Goal: Transaction & Acquisition: Purchase product/service

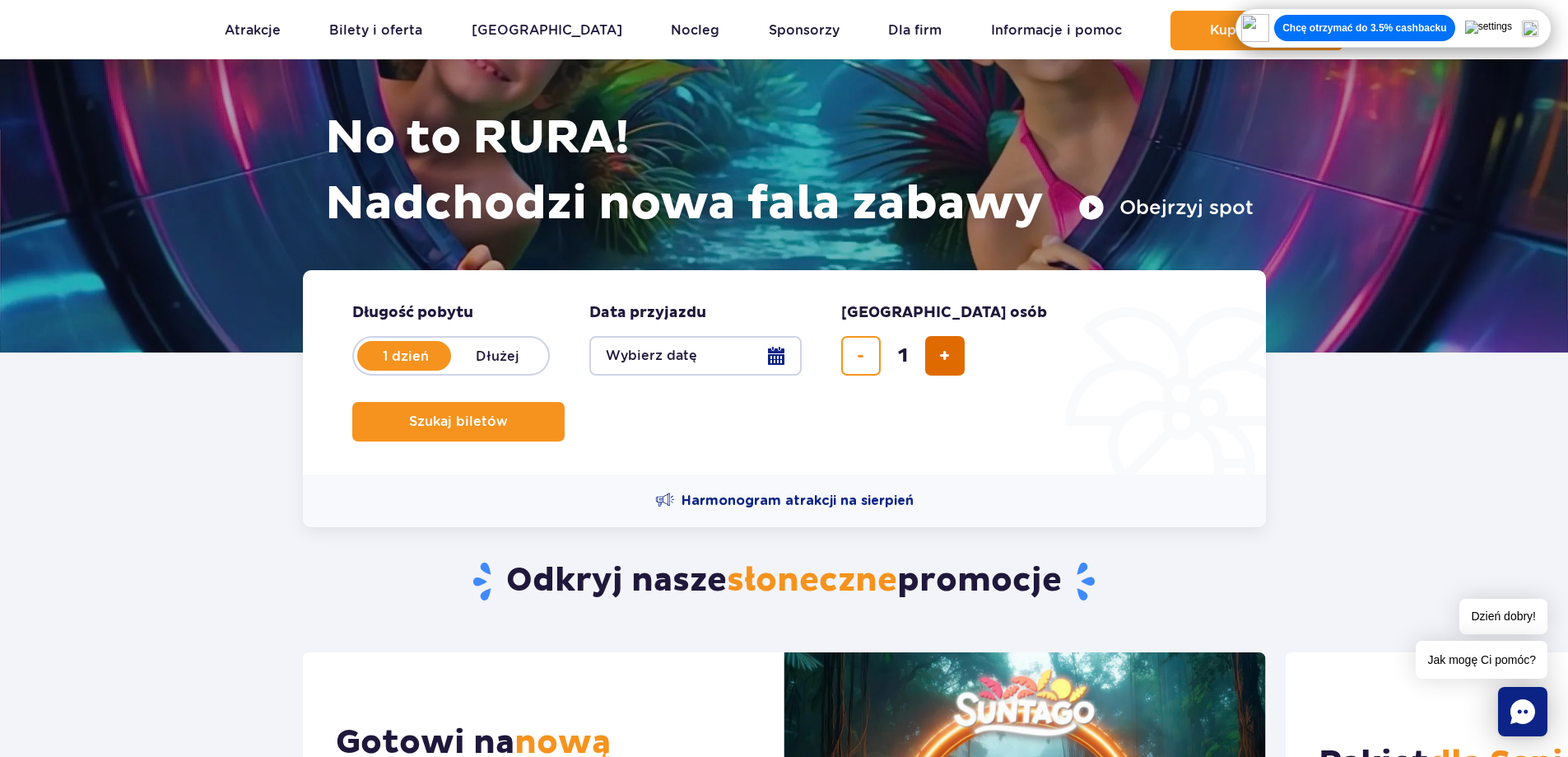
click at [953, 360] on button "dodaj bilet" at bounding box center [945, 356] width 40 height 40
type input "2"
click at [723, 354] on button "Wybierz datę" at bounding box center [695, 356] width 212 height 40
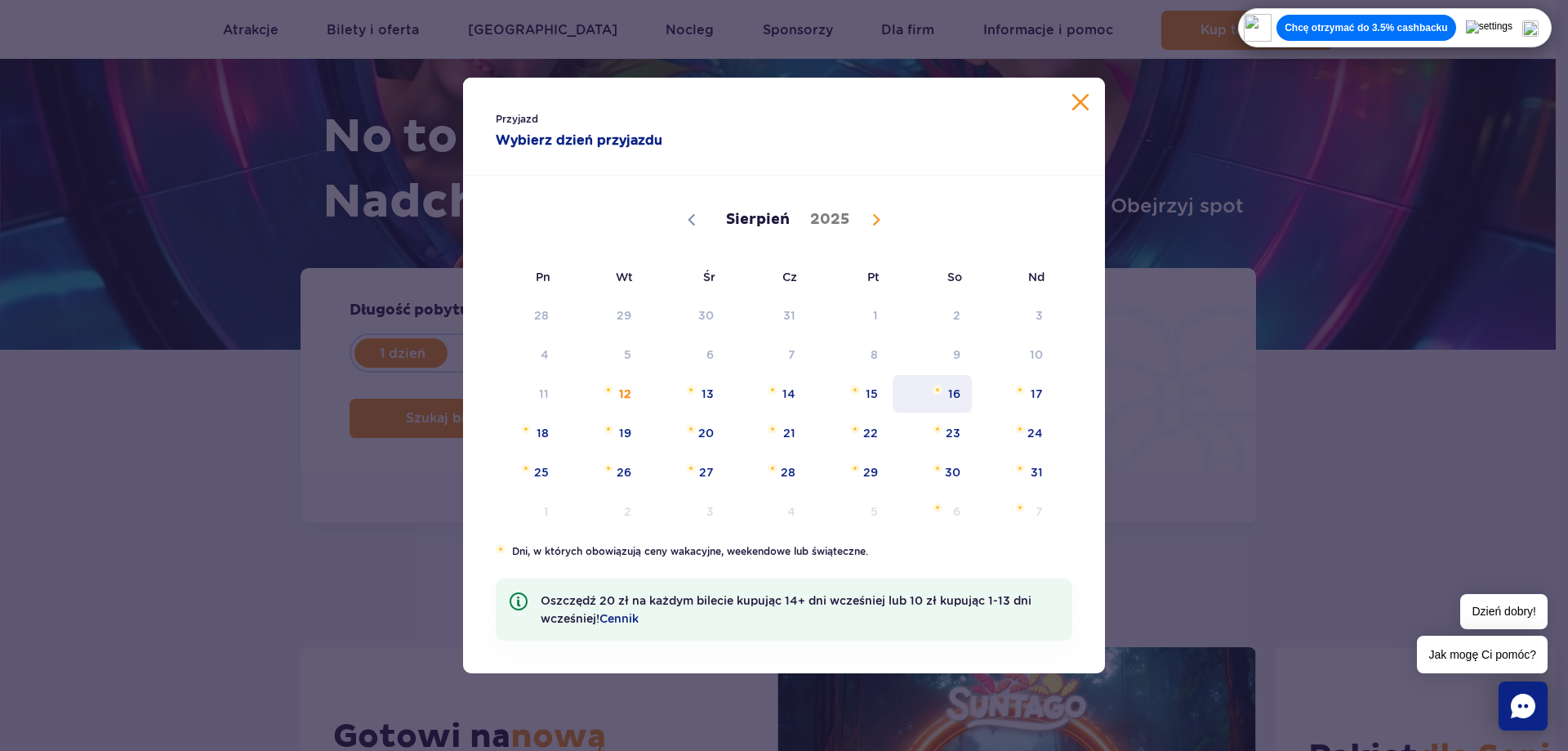
click at [942, 393] on span "Sierpień 16, 2025" at bounding box center [937, 389] width 10 height 10
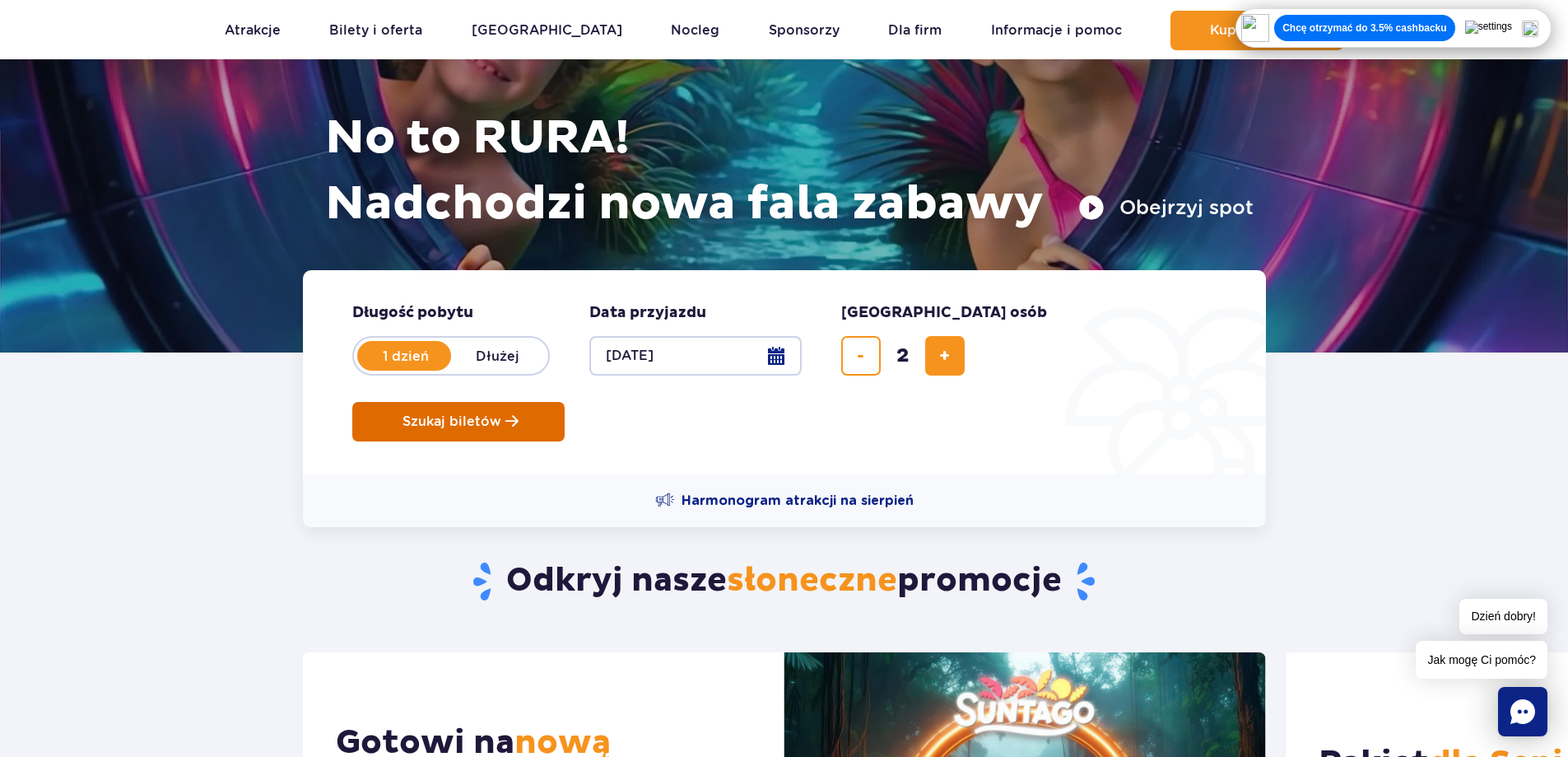
click at [565, 402] on button "Szukaj biletów" at bounding box center [459, 422] width 212 height 40
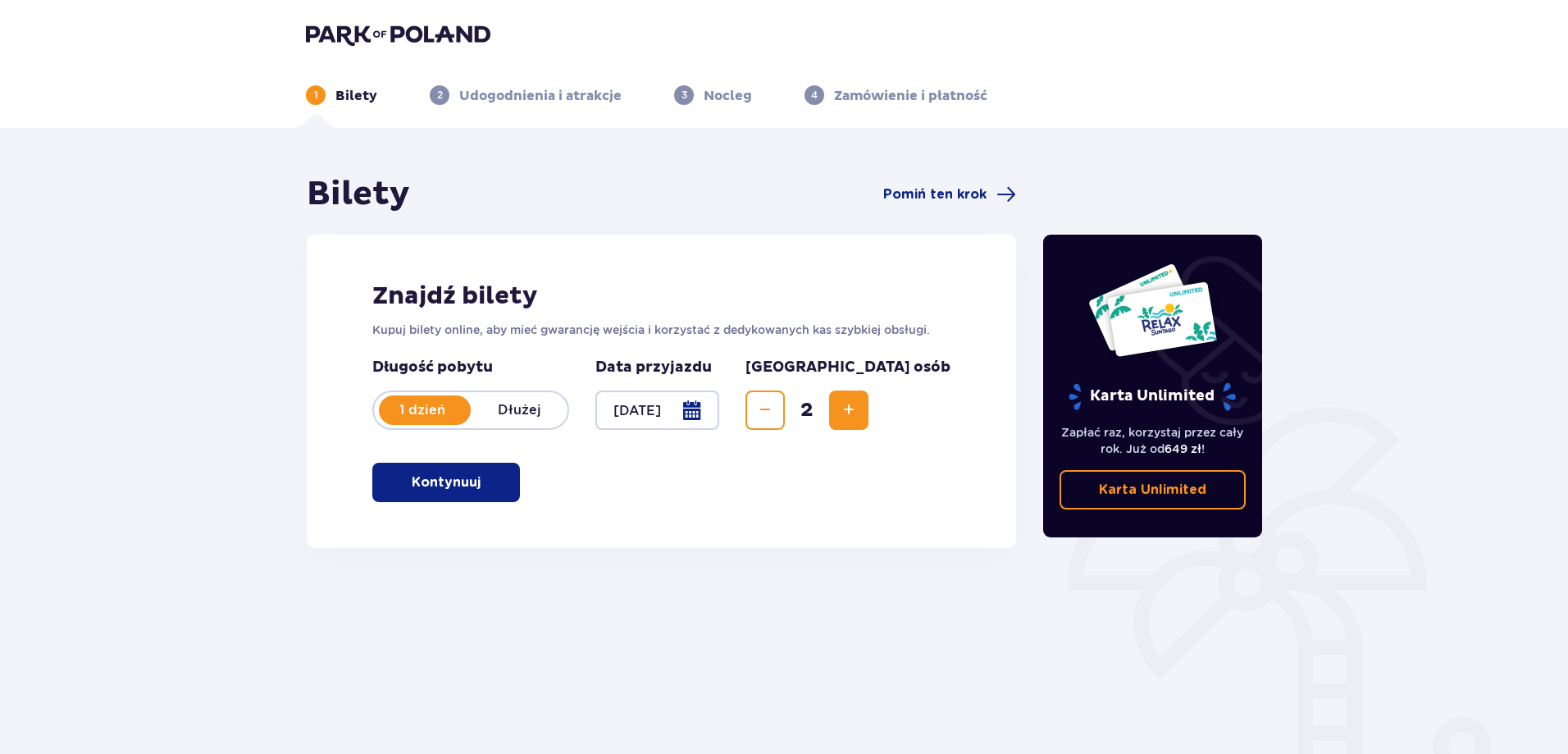
click at [825, 522] on div "Znajdź bilety Kupuj bilety online, aby mieć gwarancję wejścia i korzystać z ded…" at bounding box center [662, 391] width 710 height 313
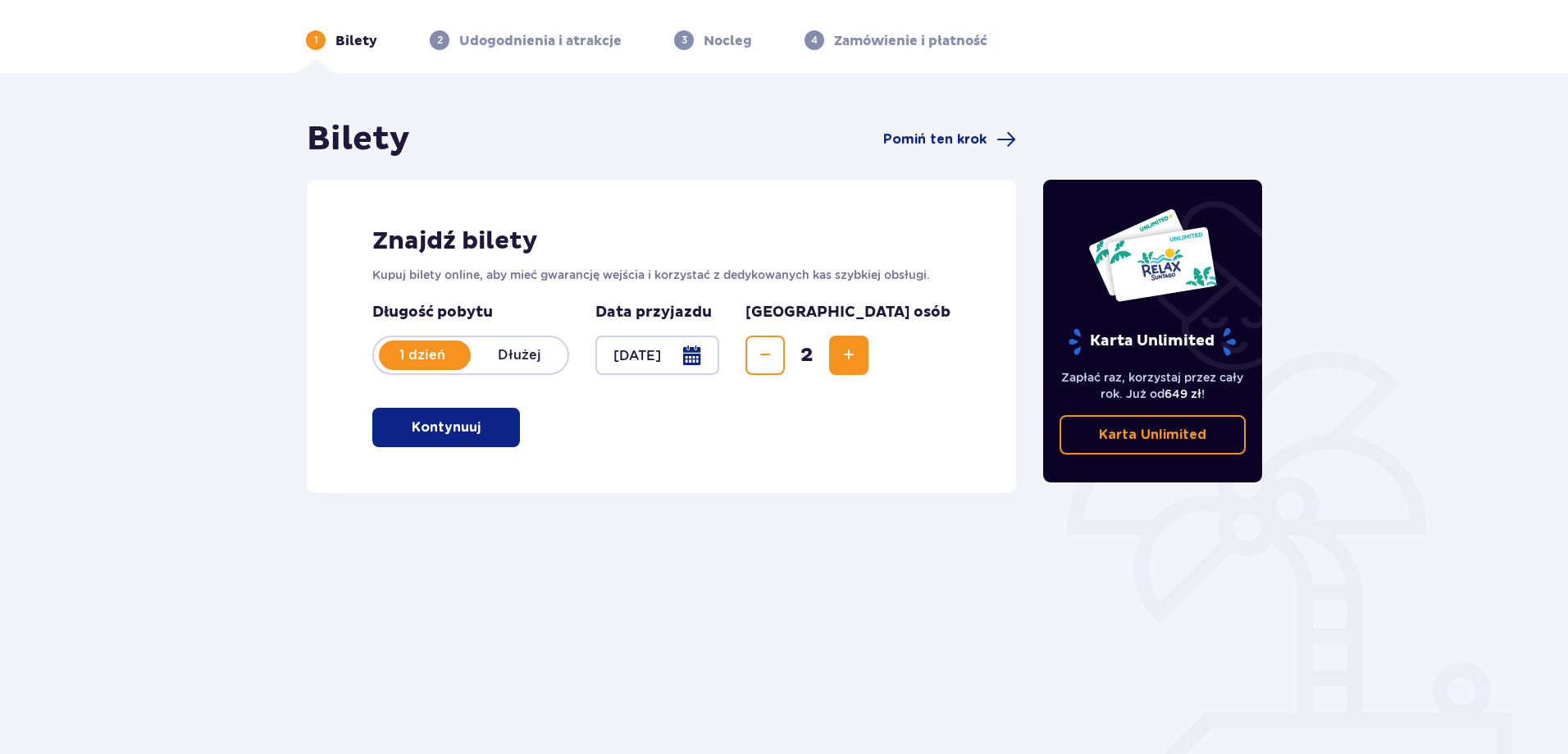
scroll to position [82, 0]
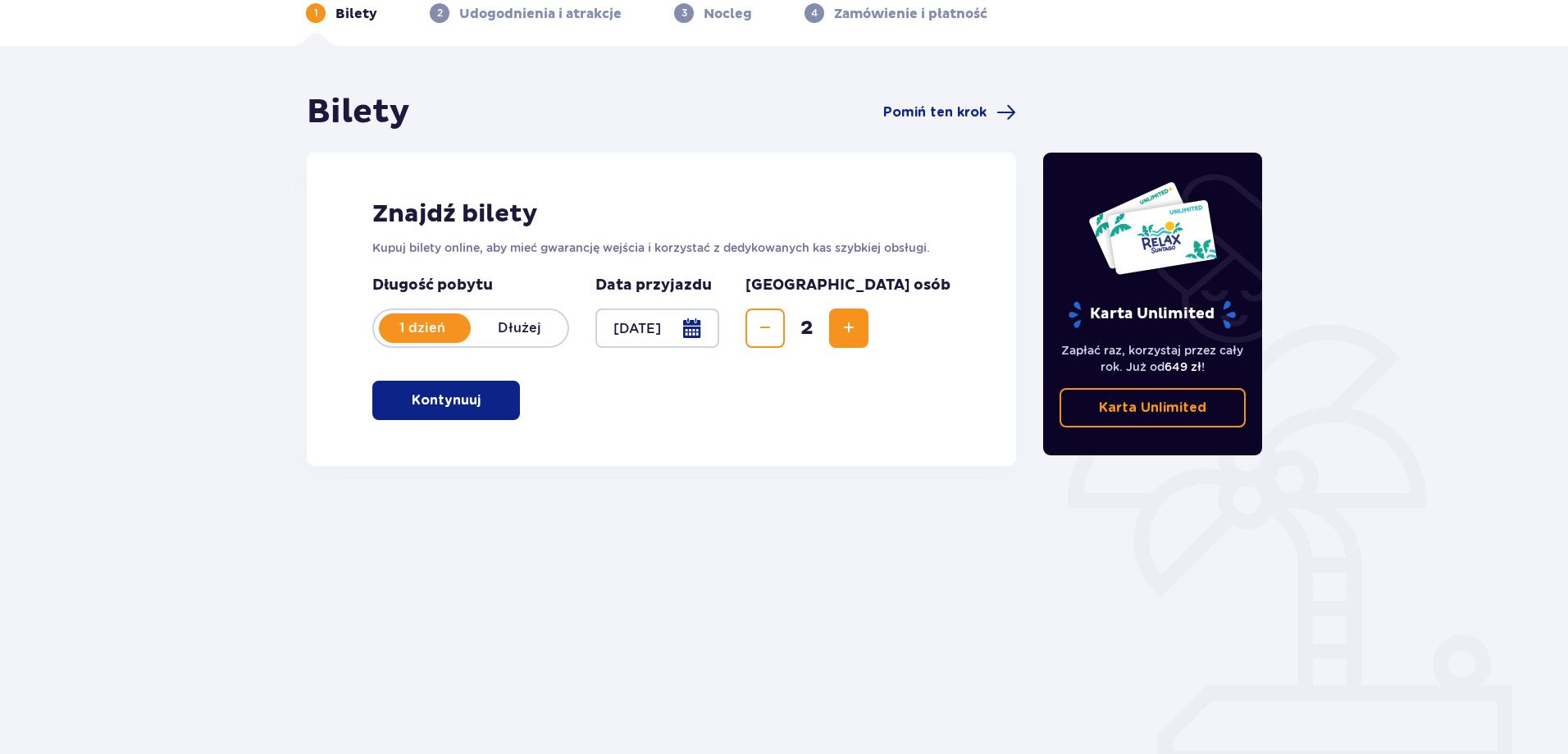
click at [461, 395] on p "Kontynuuj" at bounding box center [446, 400] width 69 height 18
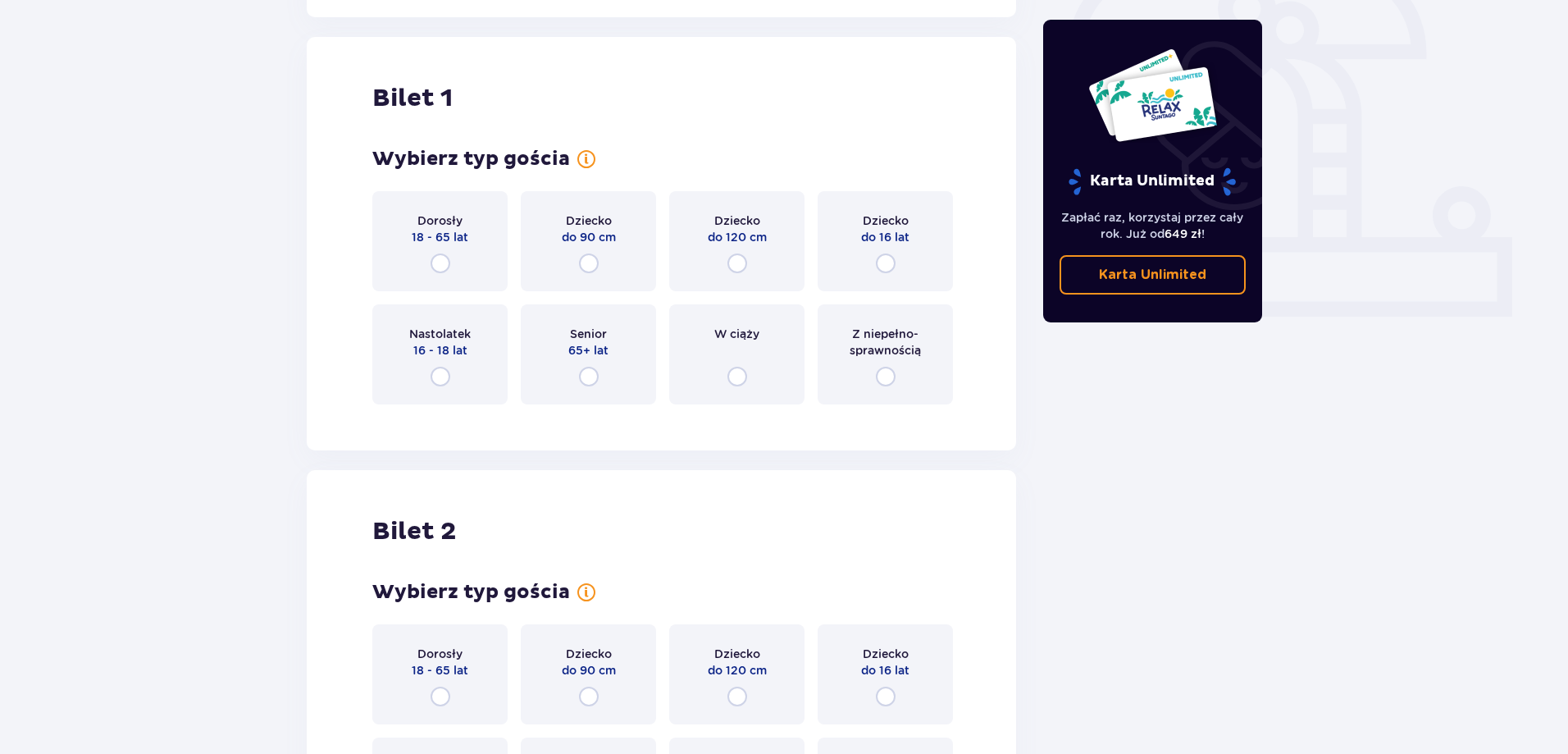
scroll to position [548, 0]
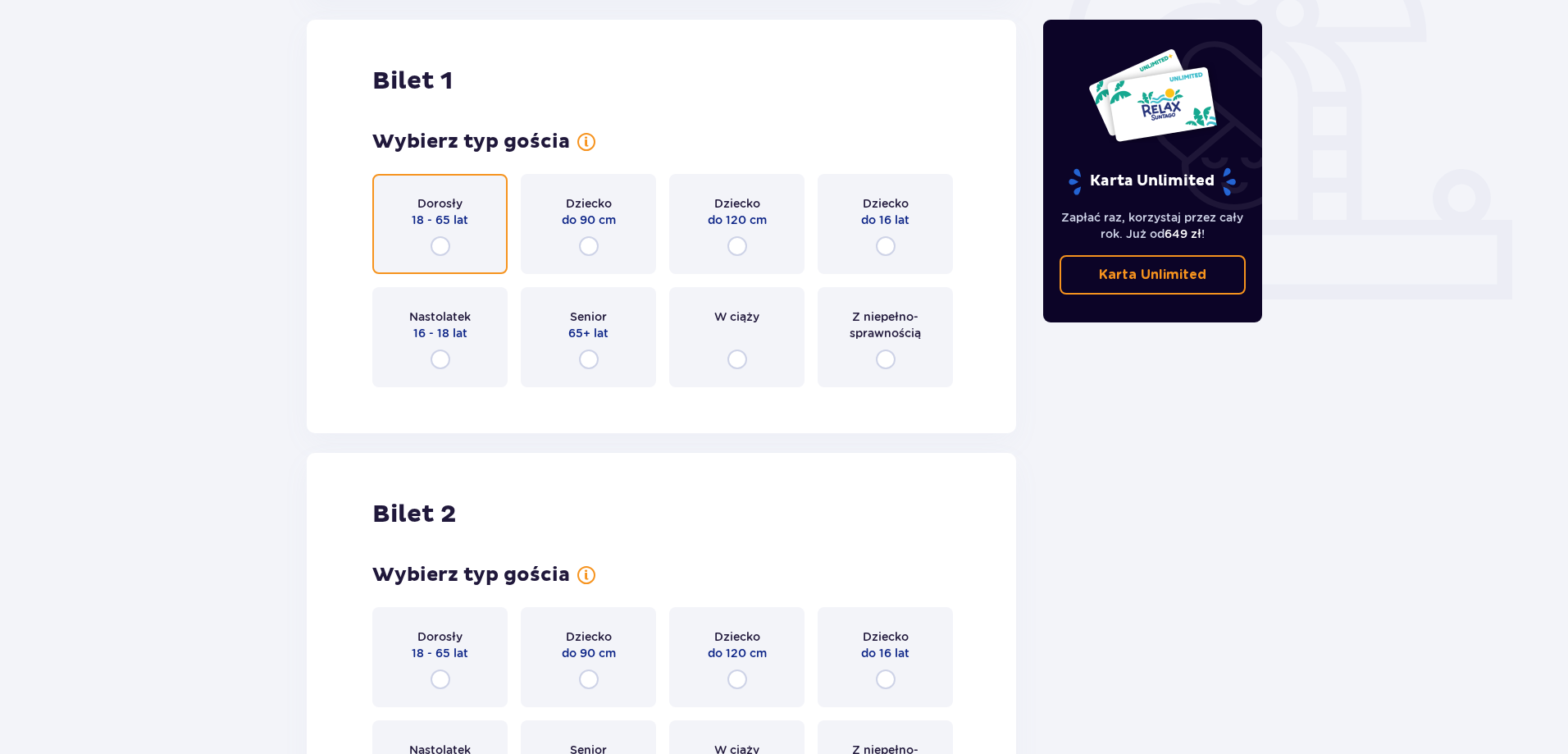
click at [438, 246] on input "radio" at bounding box center [441, 247] width 20 height 20
radio input "true"
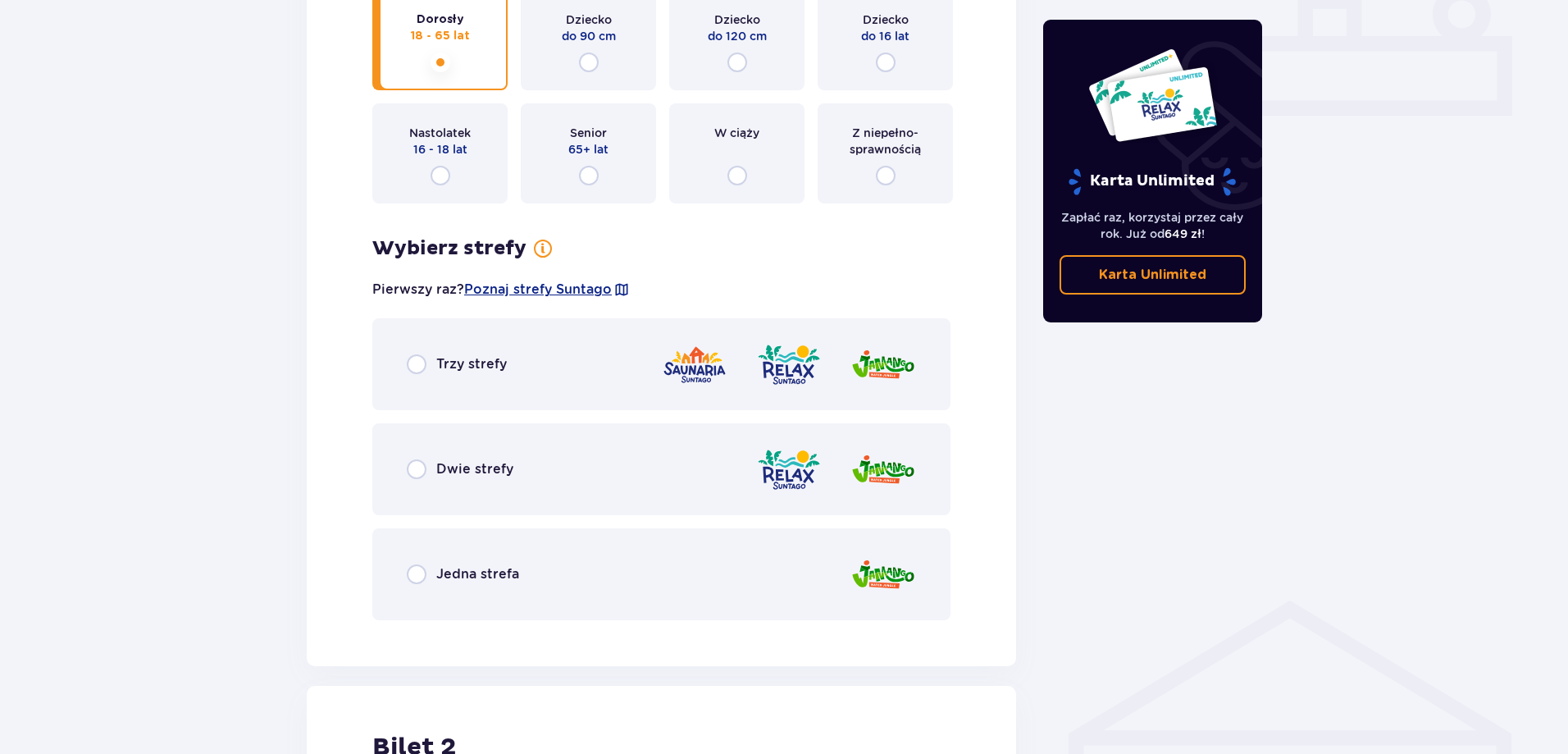
scroll to position [703, 0]
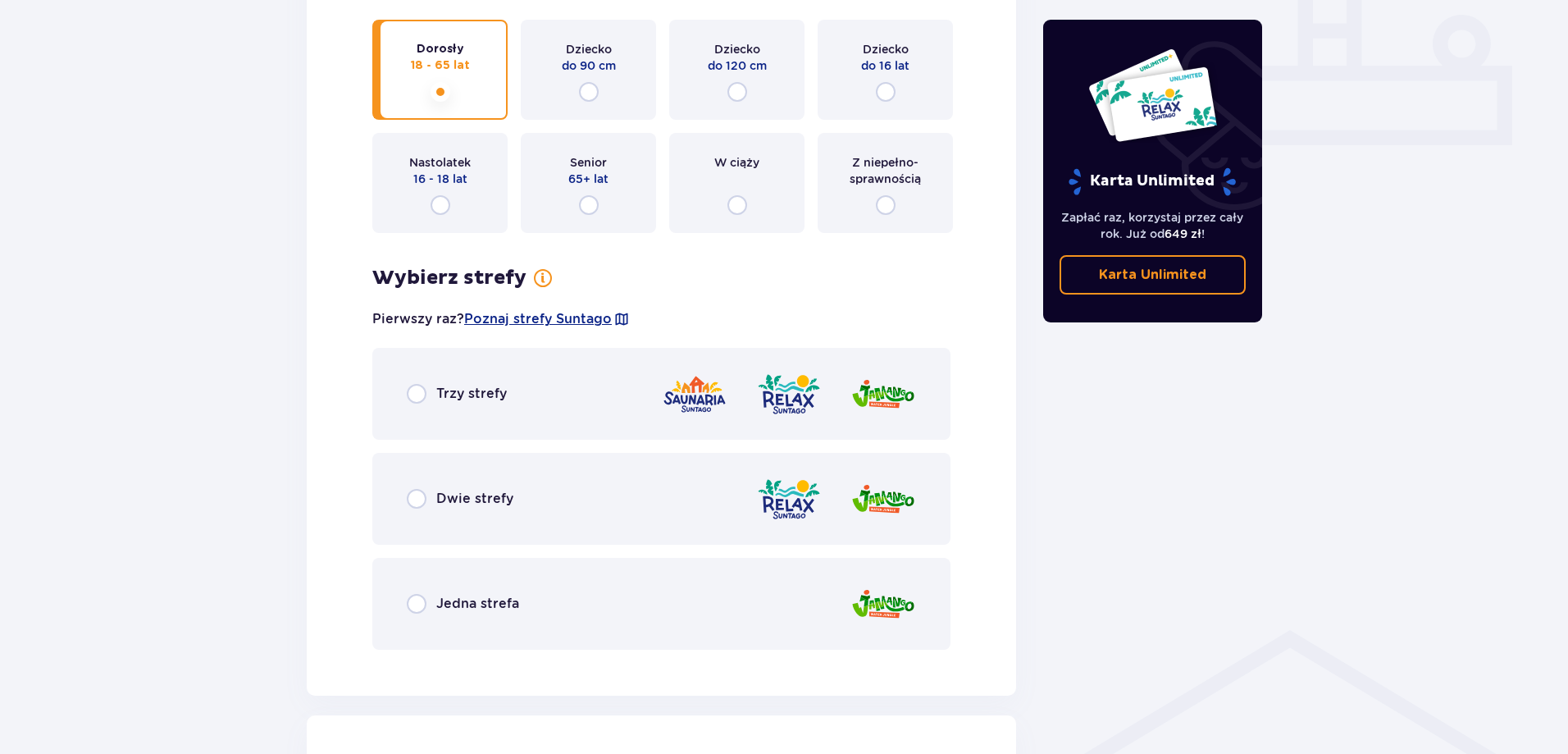
click at [469, 502] on p "Dwie strefy" at bounding box center [474, 498] width 77 height 18
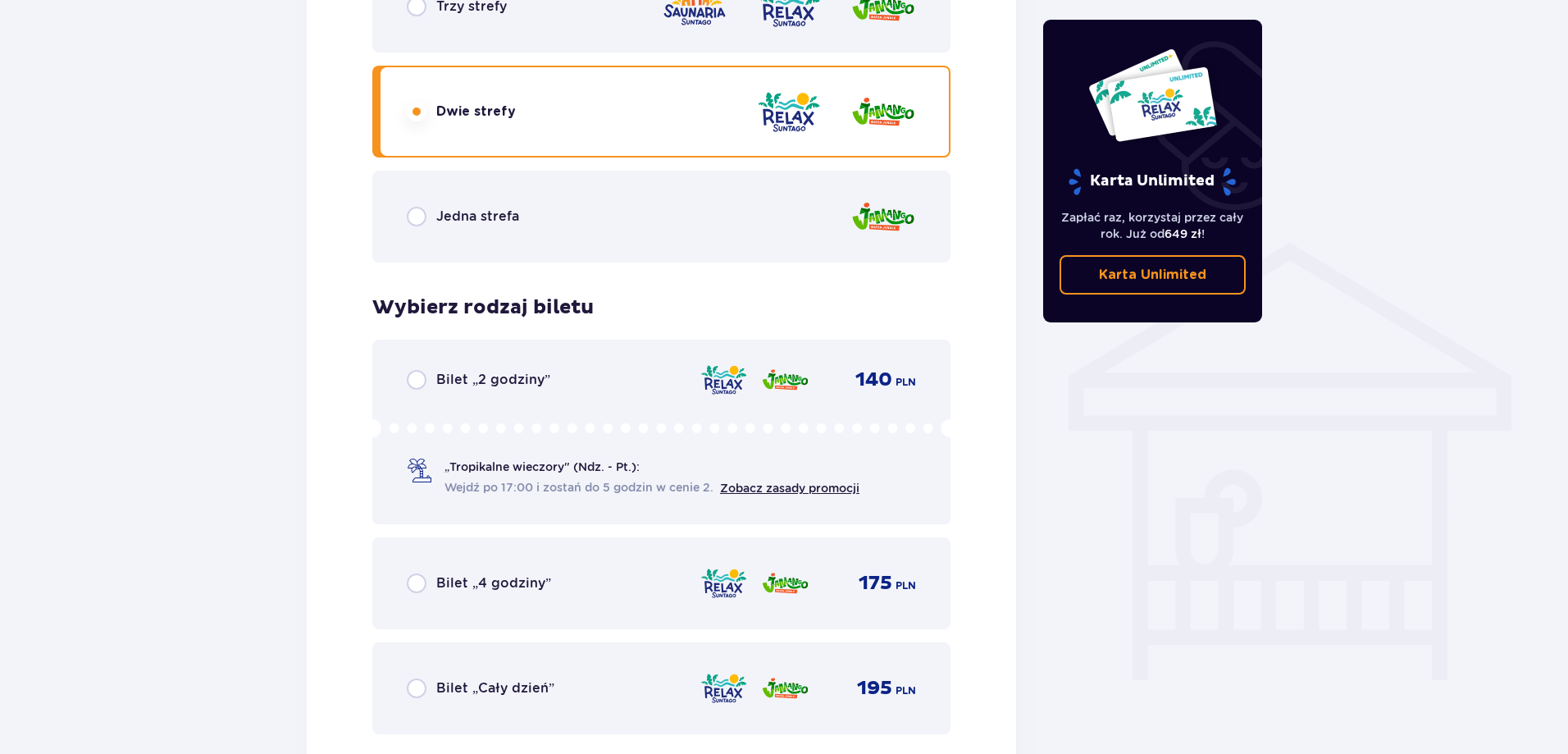
scroll to position [1119, 0]
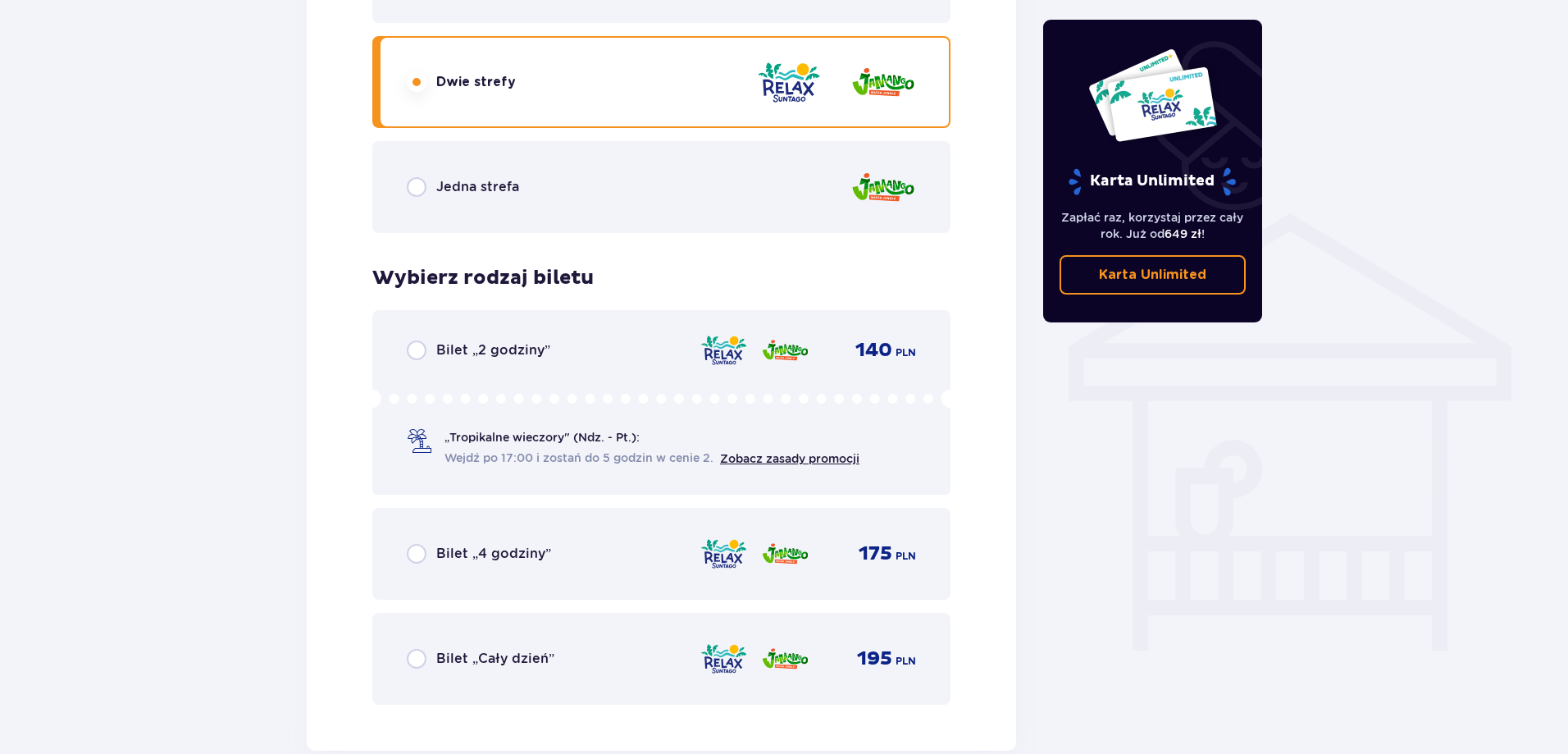
click at [462, 180] on p "Jedna strefa" at bounding box center [478, 187] width 83 height 18
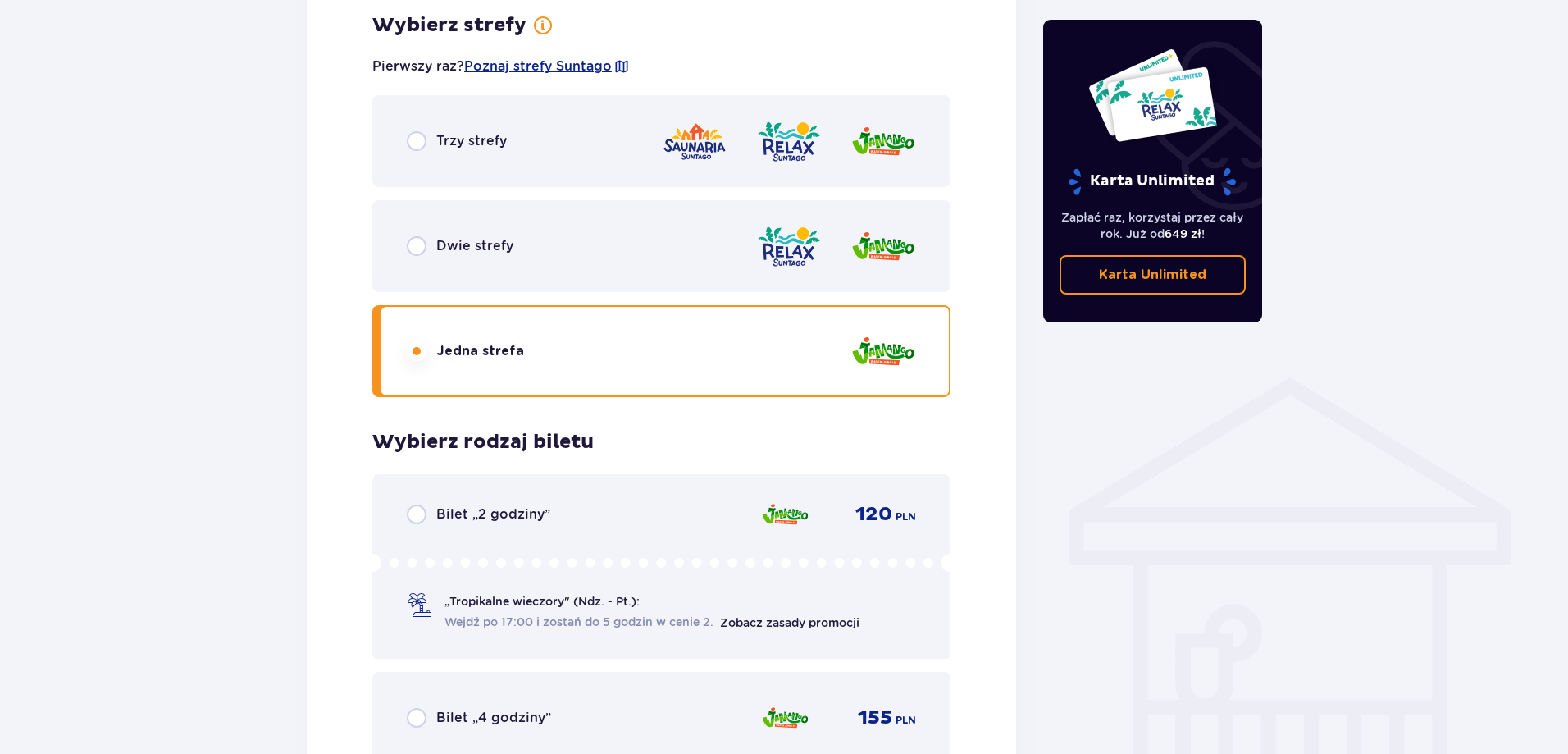
scroll to position [709, 0]
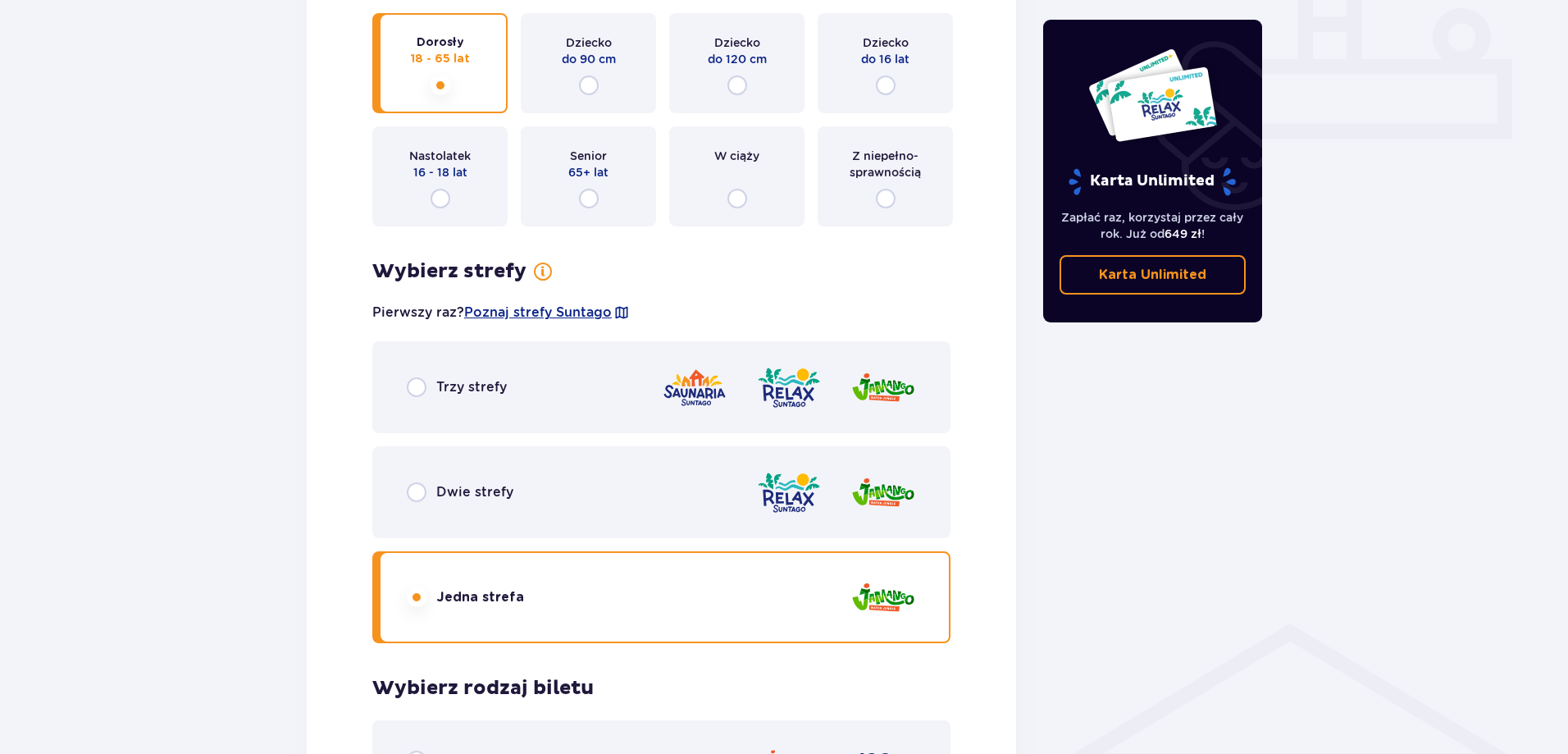
click at [478, 490] on p "Dwie strefy" at bounding box center [474, 492] width 77 height 18
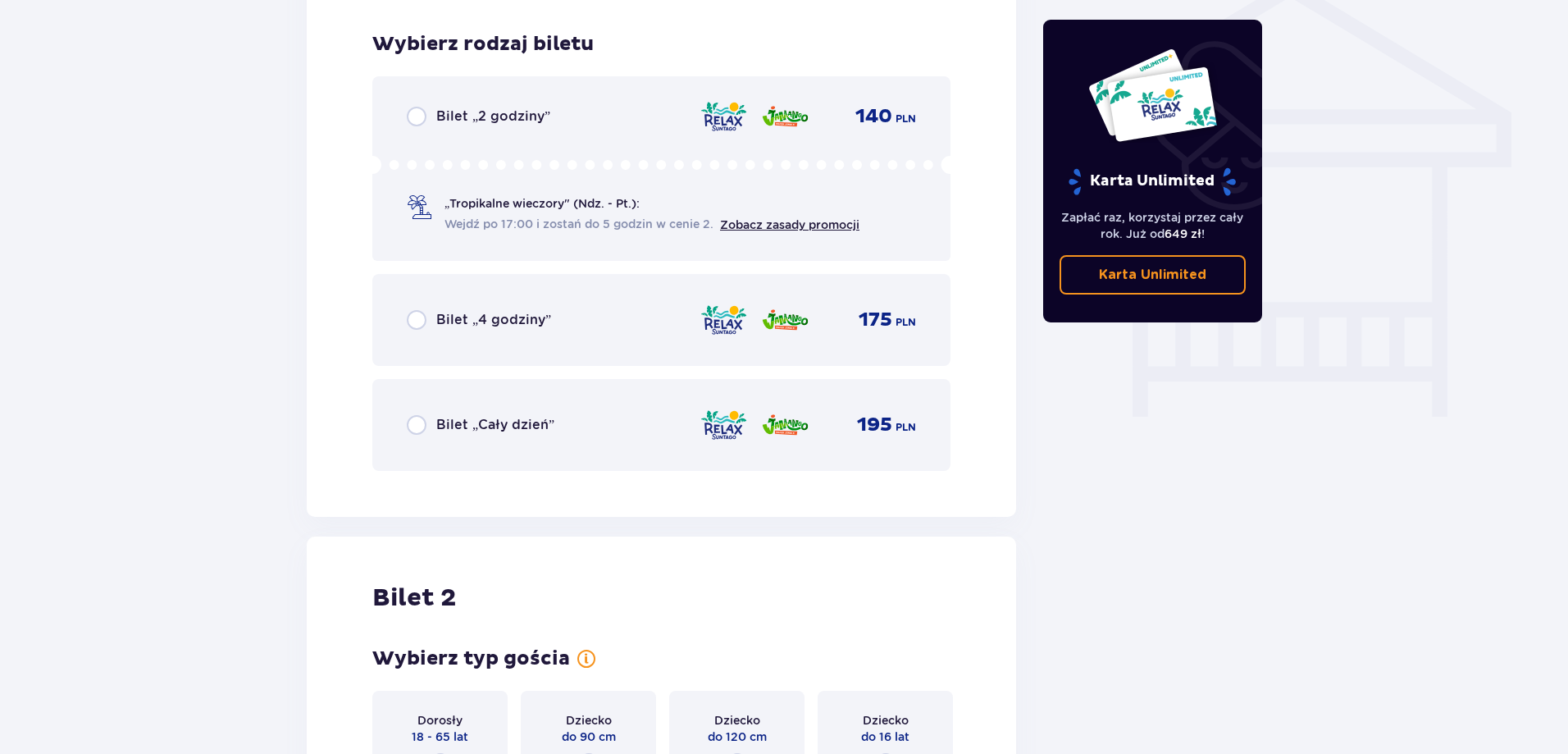
scroll to position [1365, 0]
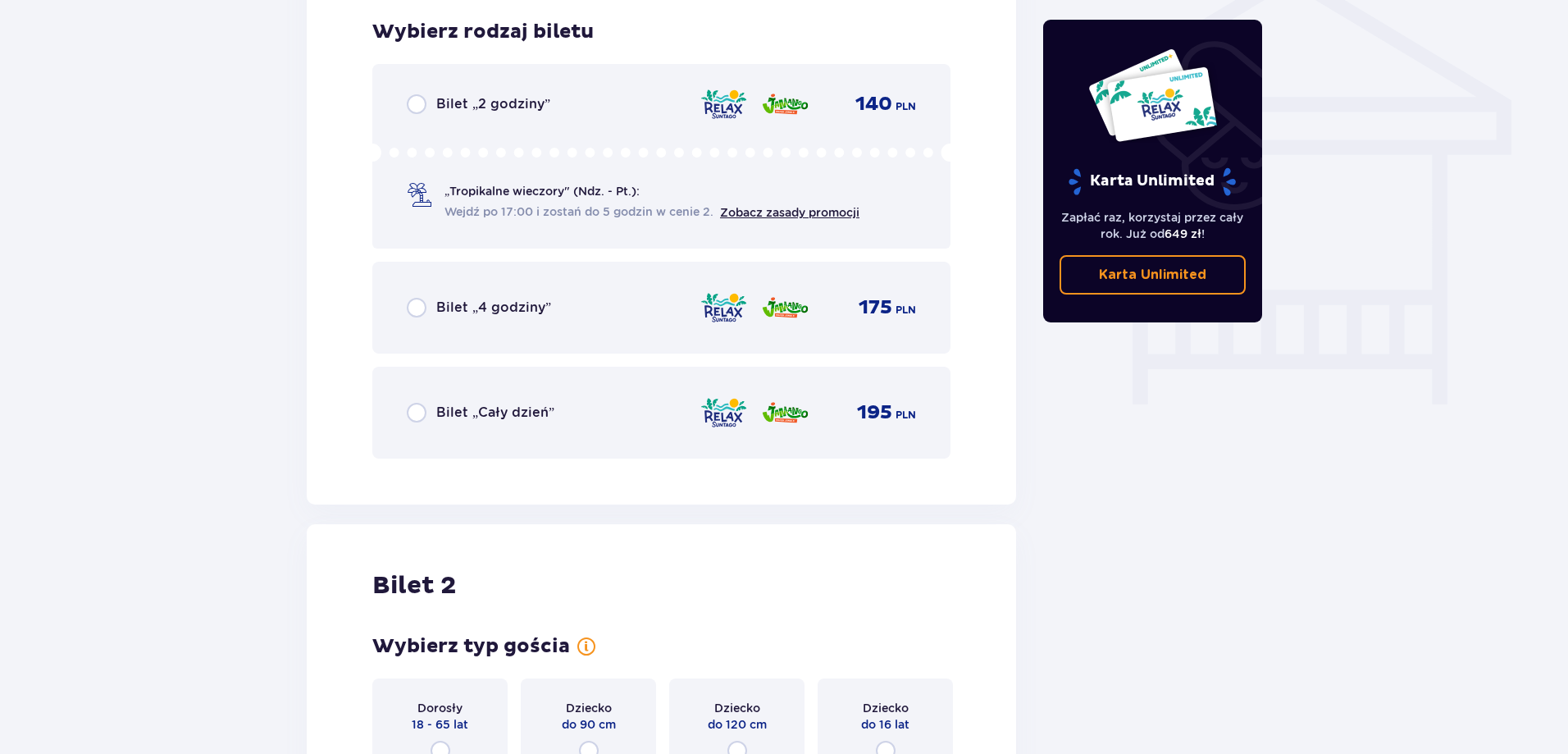
click at [469, 313] on p "Bilet „4 godziny”" at bounding box center [493, 308] width 115 height 18
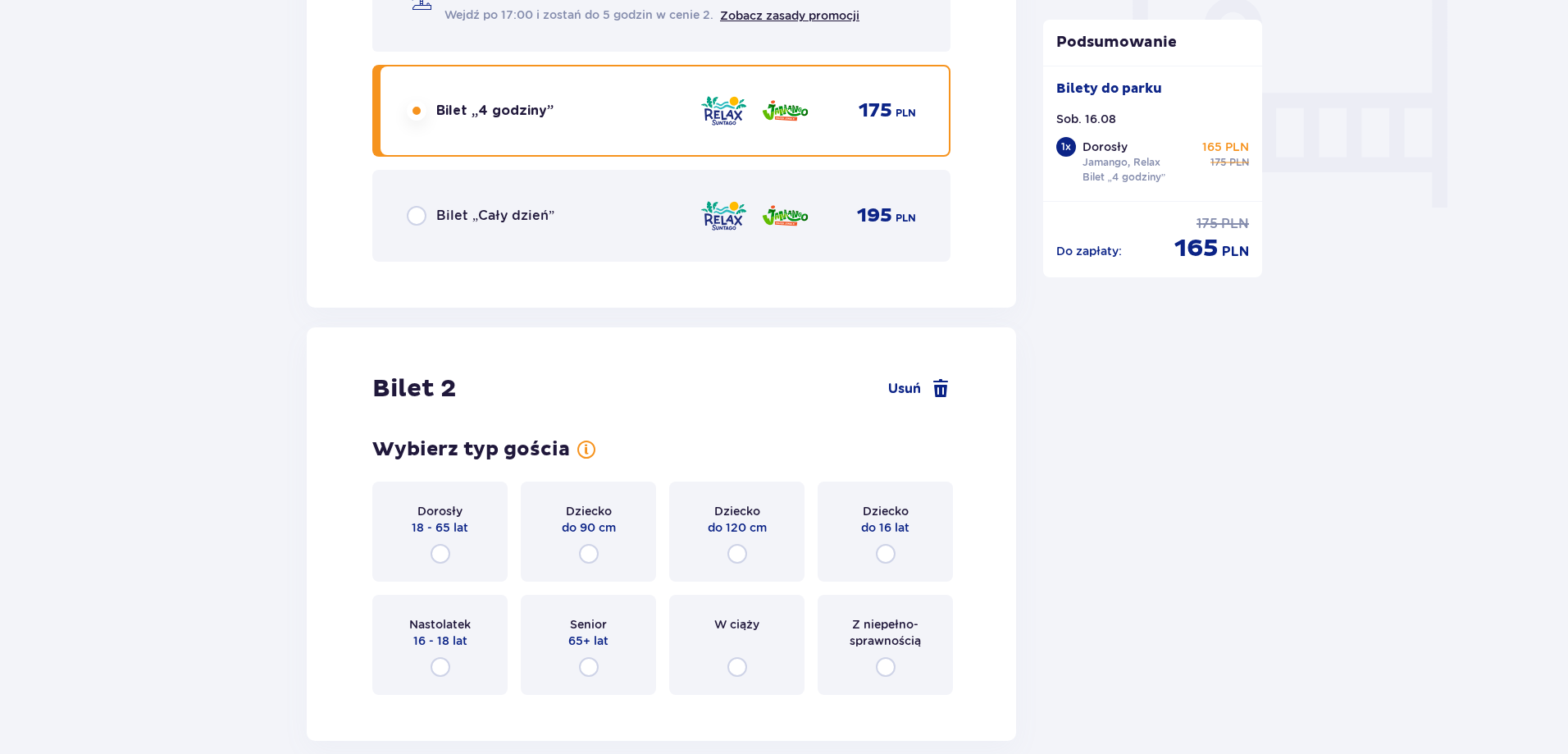
scroll to position [1726, 0]
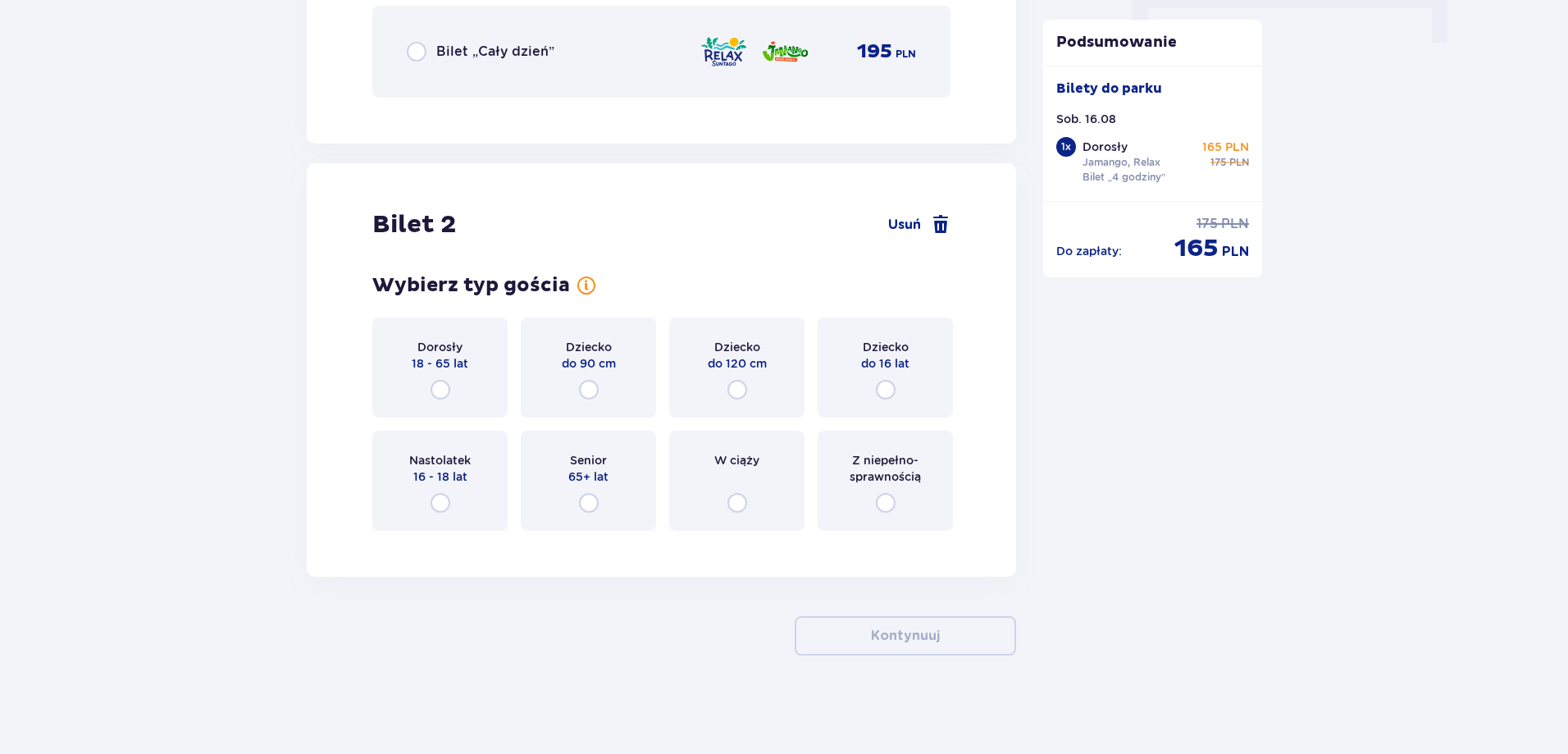
click at [486, 391] on div "Dorosły 18 - 65 lat" at bounding box center [440, 368] width 135 height 100
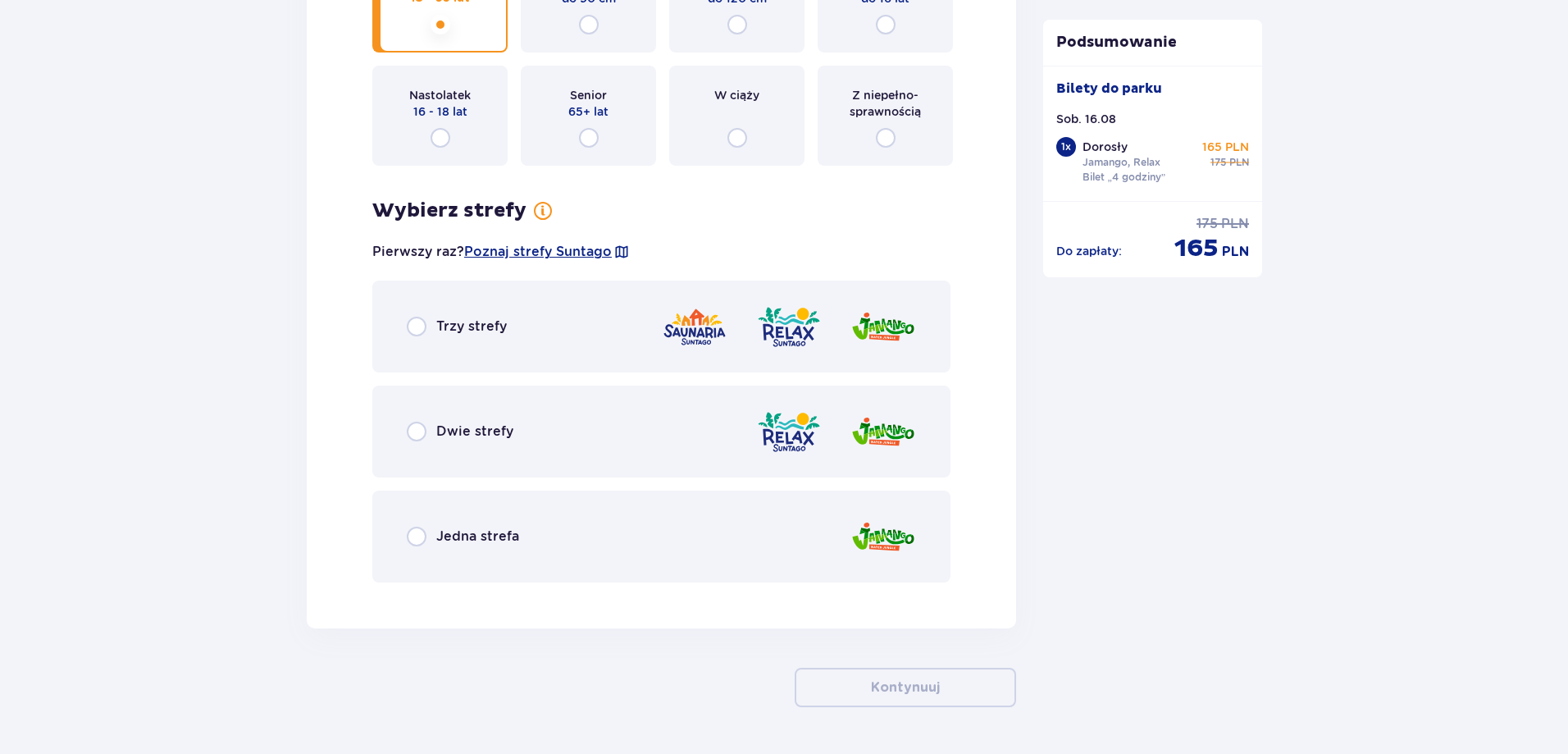
scroll to position [2143, 0]
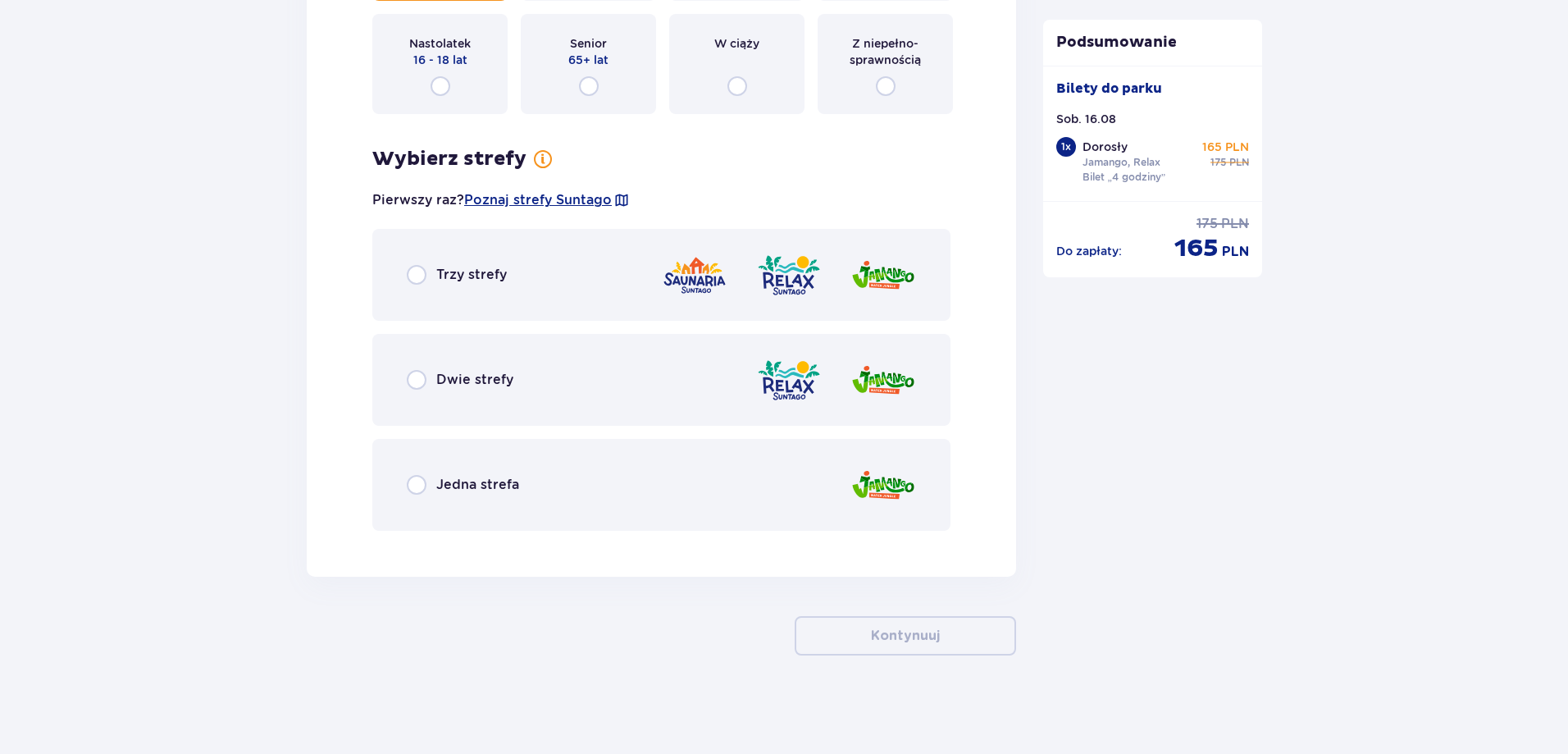
click at [478, 386] on p "Dwie strefy" at bounding box center [474, 380] width 77 height 18
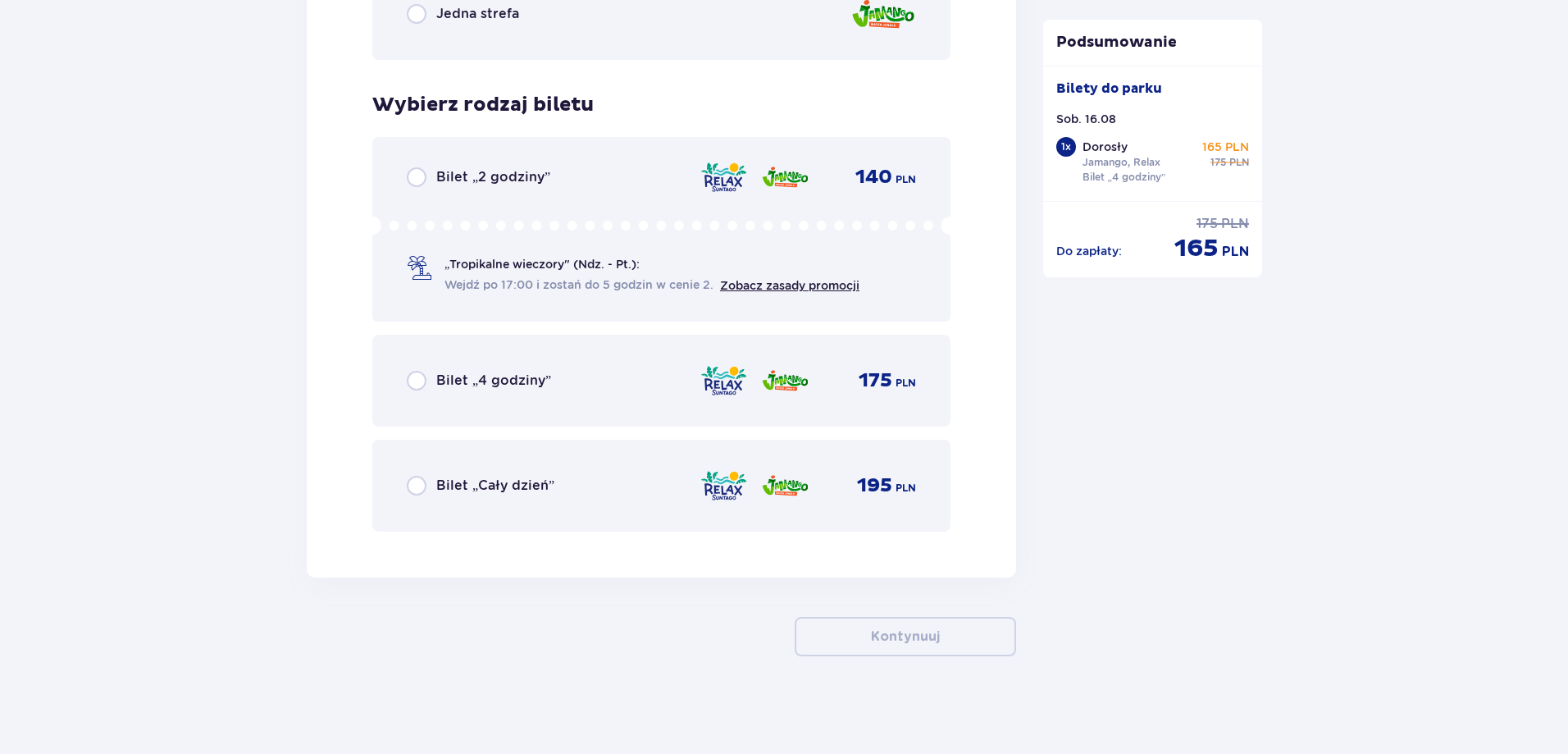
scroll to position [2614, 0]
click at [509, 384] on p "Bilet „4 godziny”" at bounding box center [493, 380] width 115 height 18
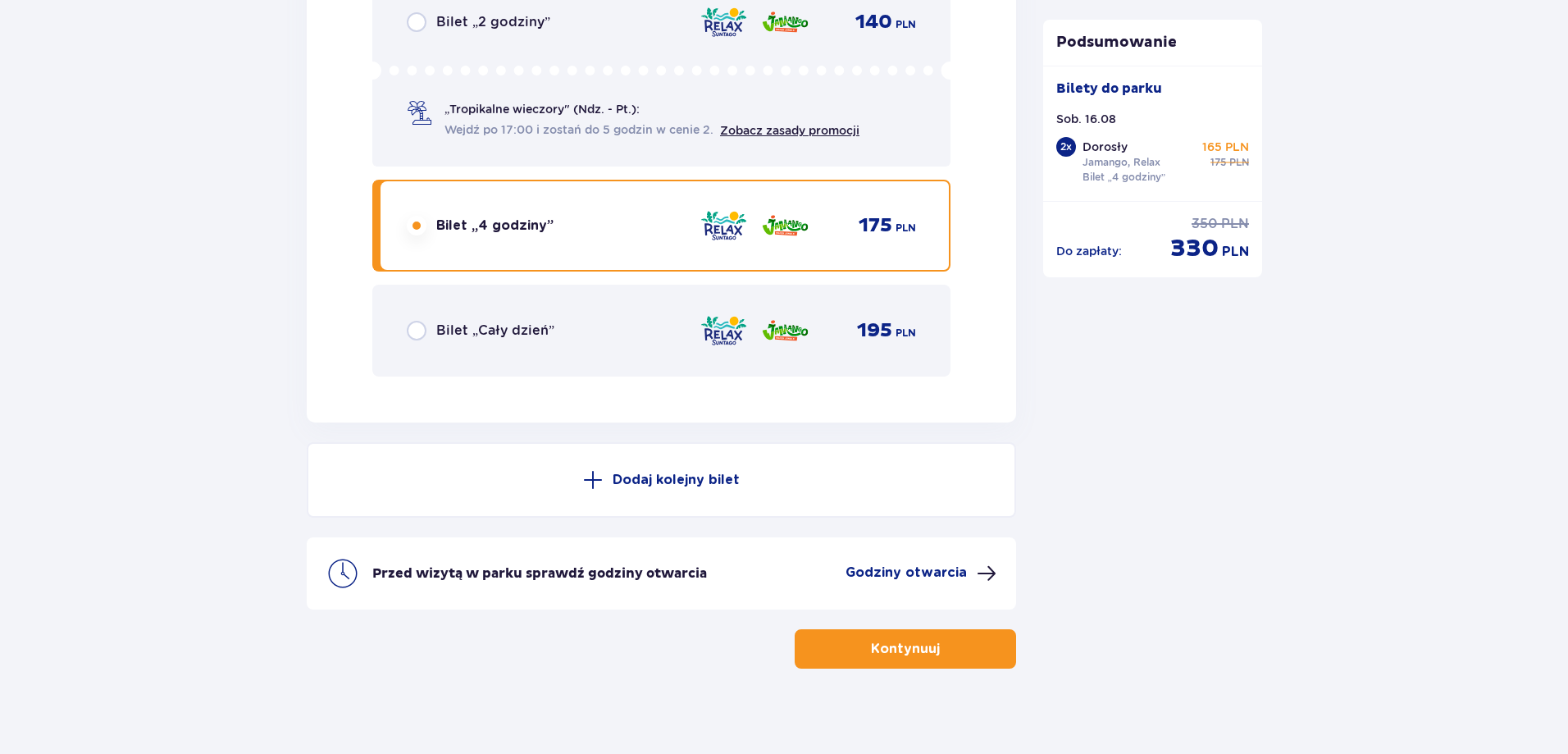
scroll to position [2781, 0]
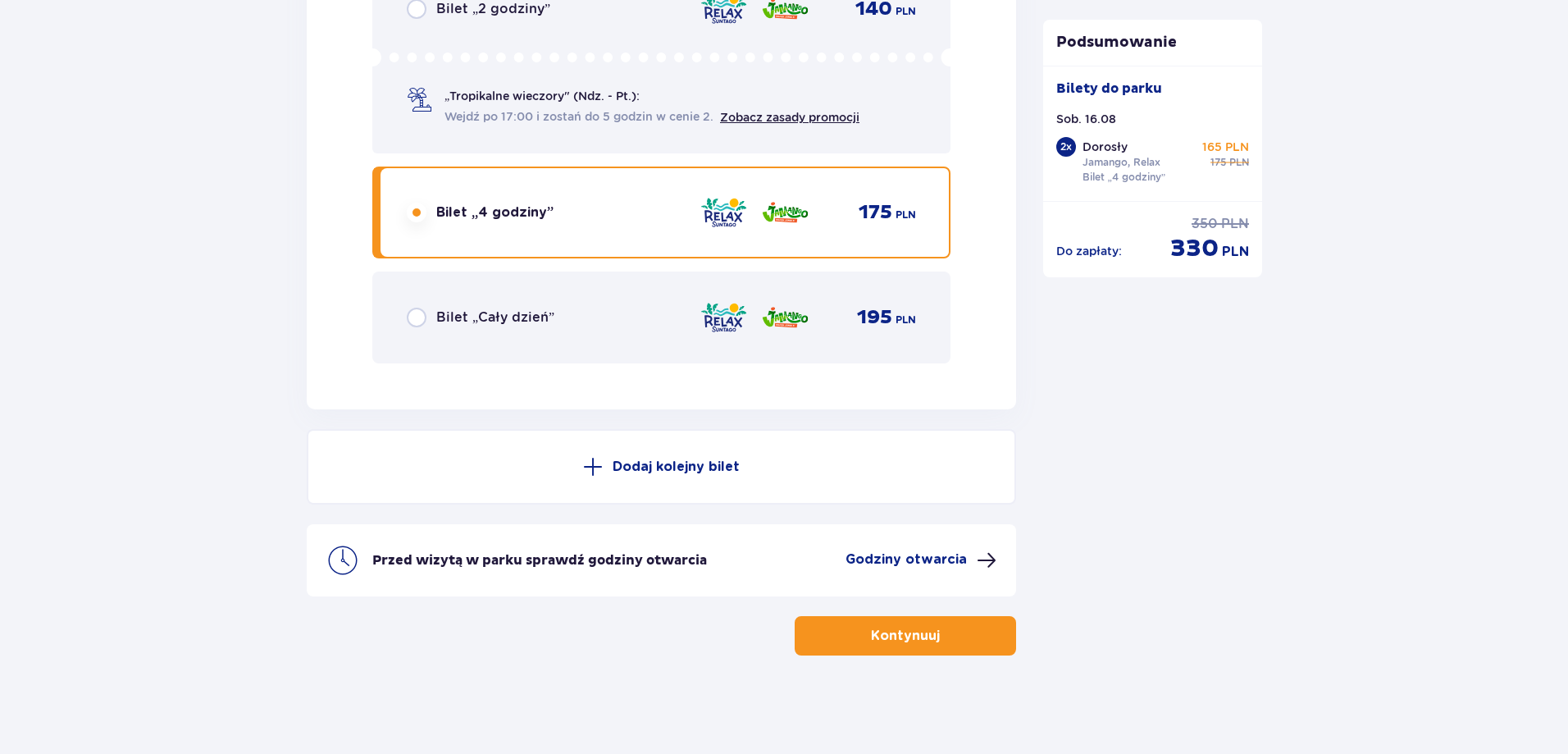
click at [882, 631] on p "Kontynuuj" at bounding box center [905, 636] width 69 height 18
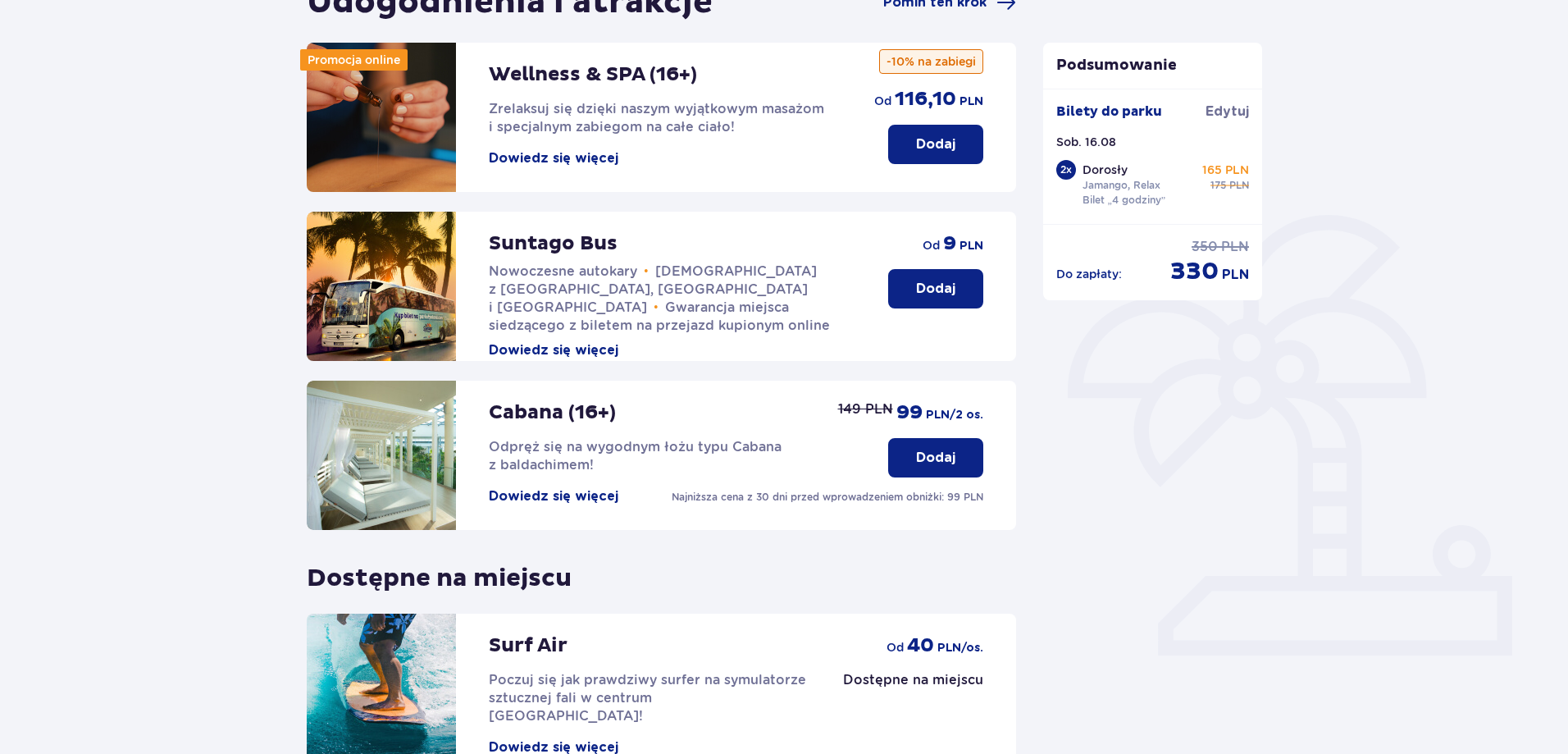
scroll to position [358, 0]
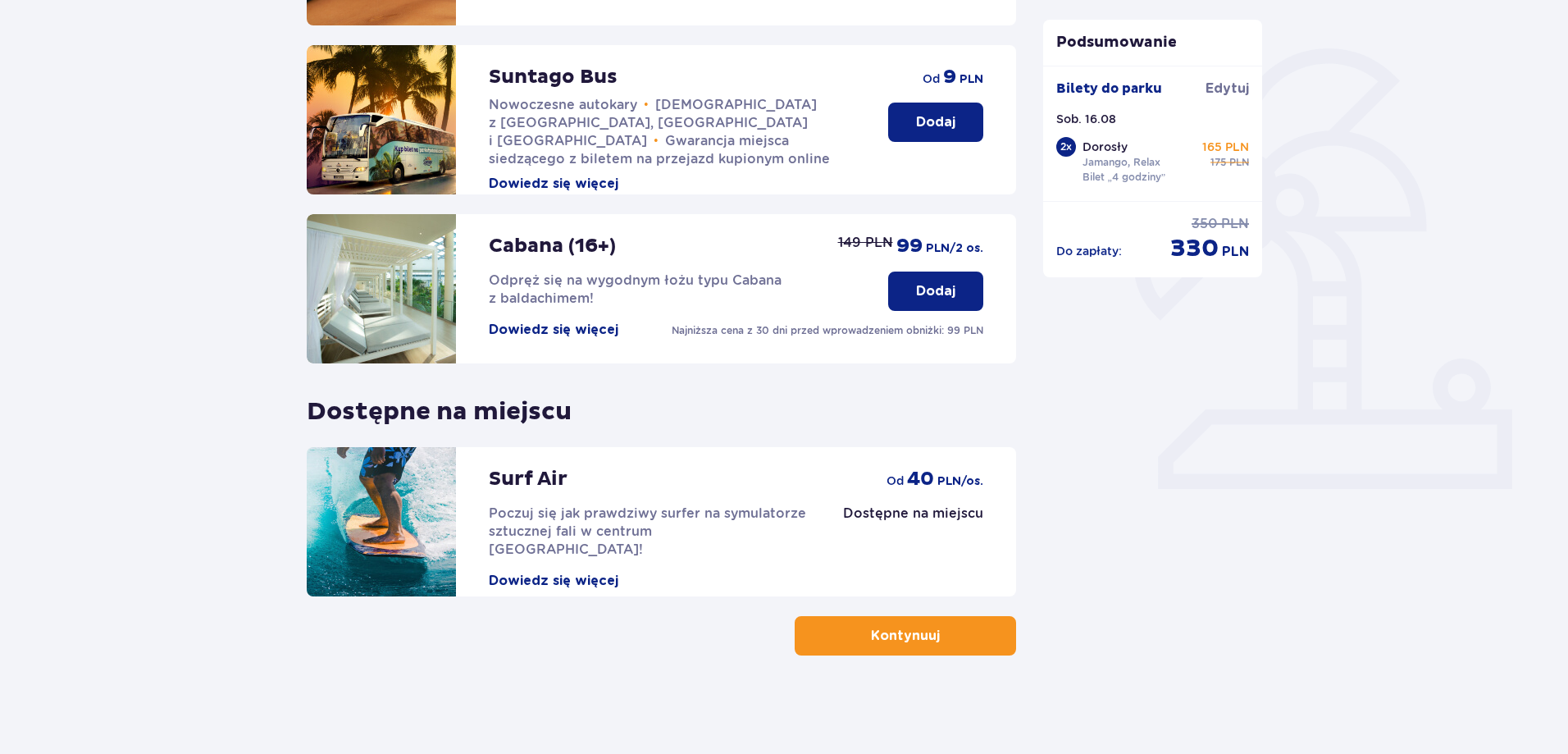
click at [915, 633] on p "Kontynuuj" at bounding box center [905, 636] width 69 height 18
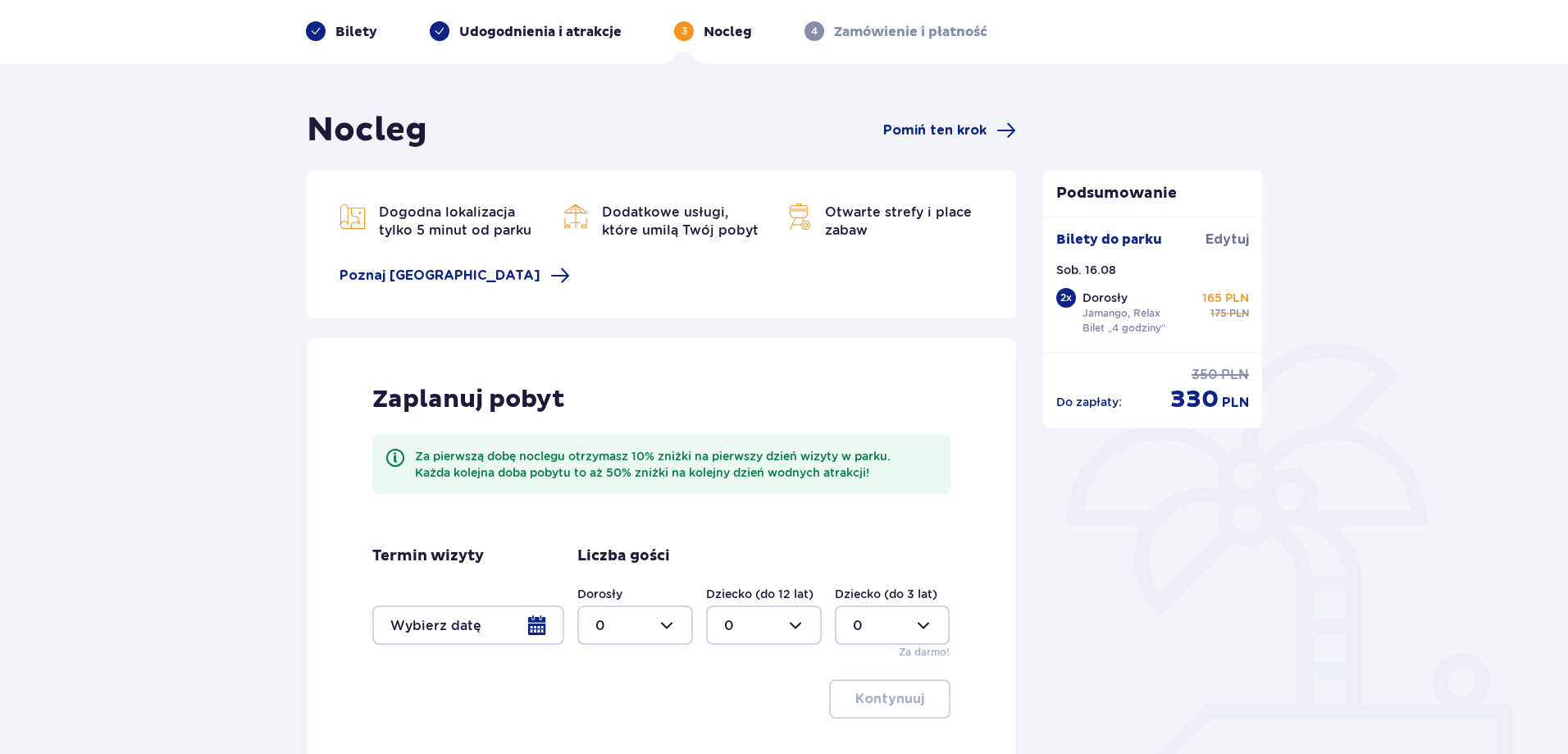
scroll to position [164, 0]
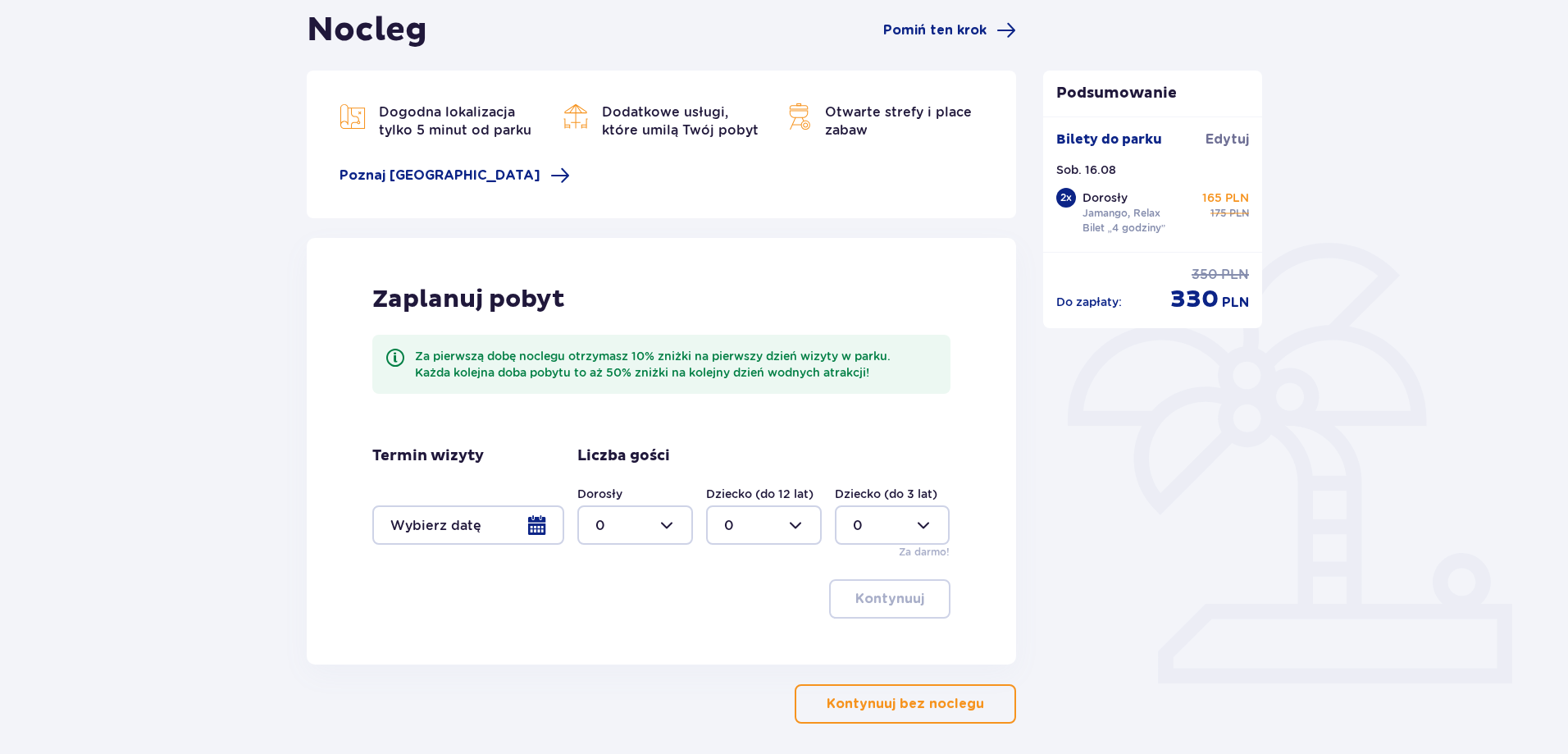
click at [888, 695] on p "Kontynuuj bez noclegu" at bounding box center [905, 703] width 157 height 18
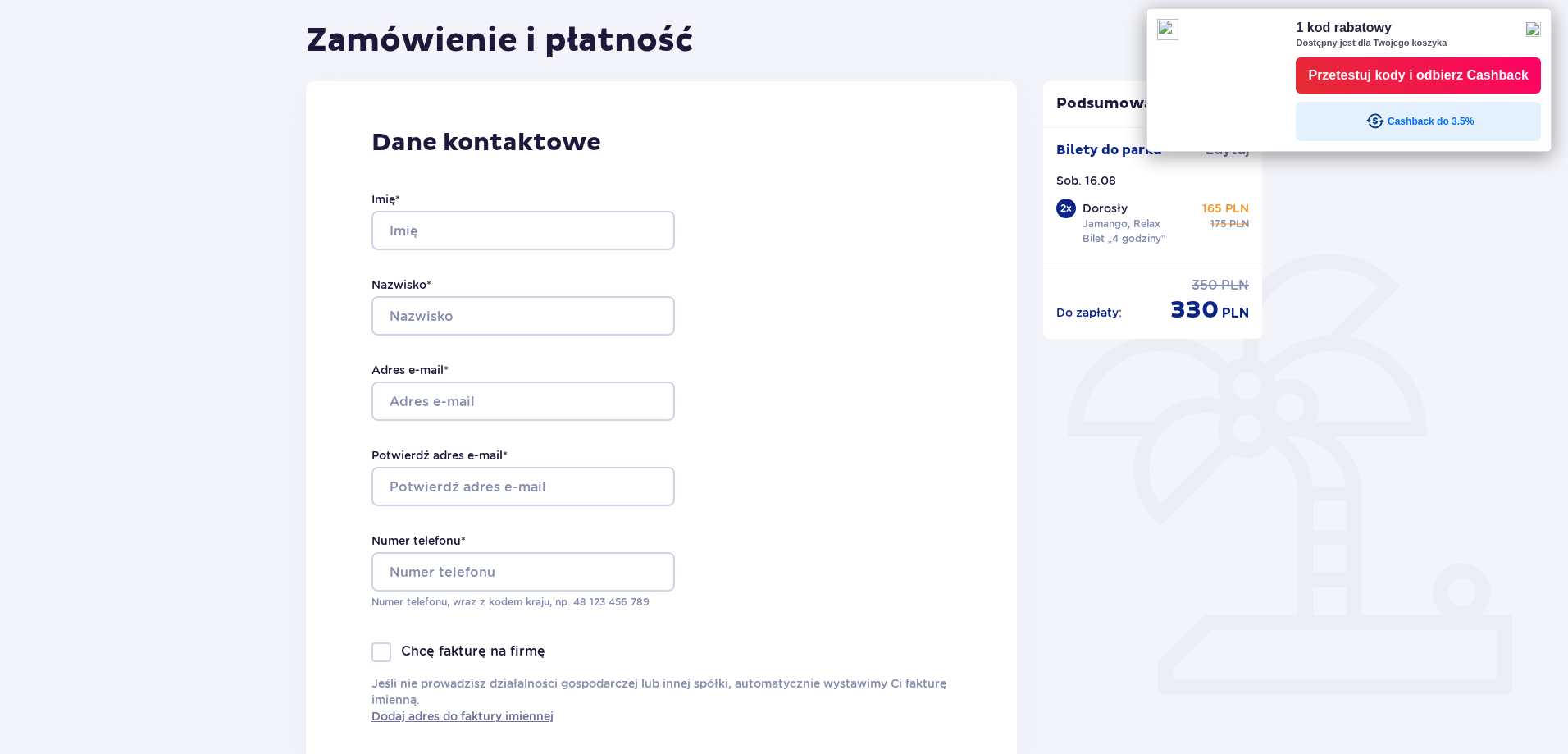
scroll to position [82, 0]
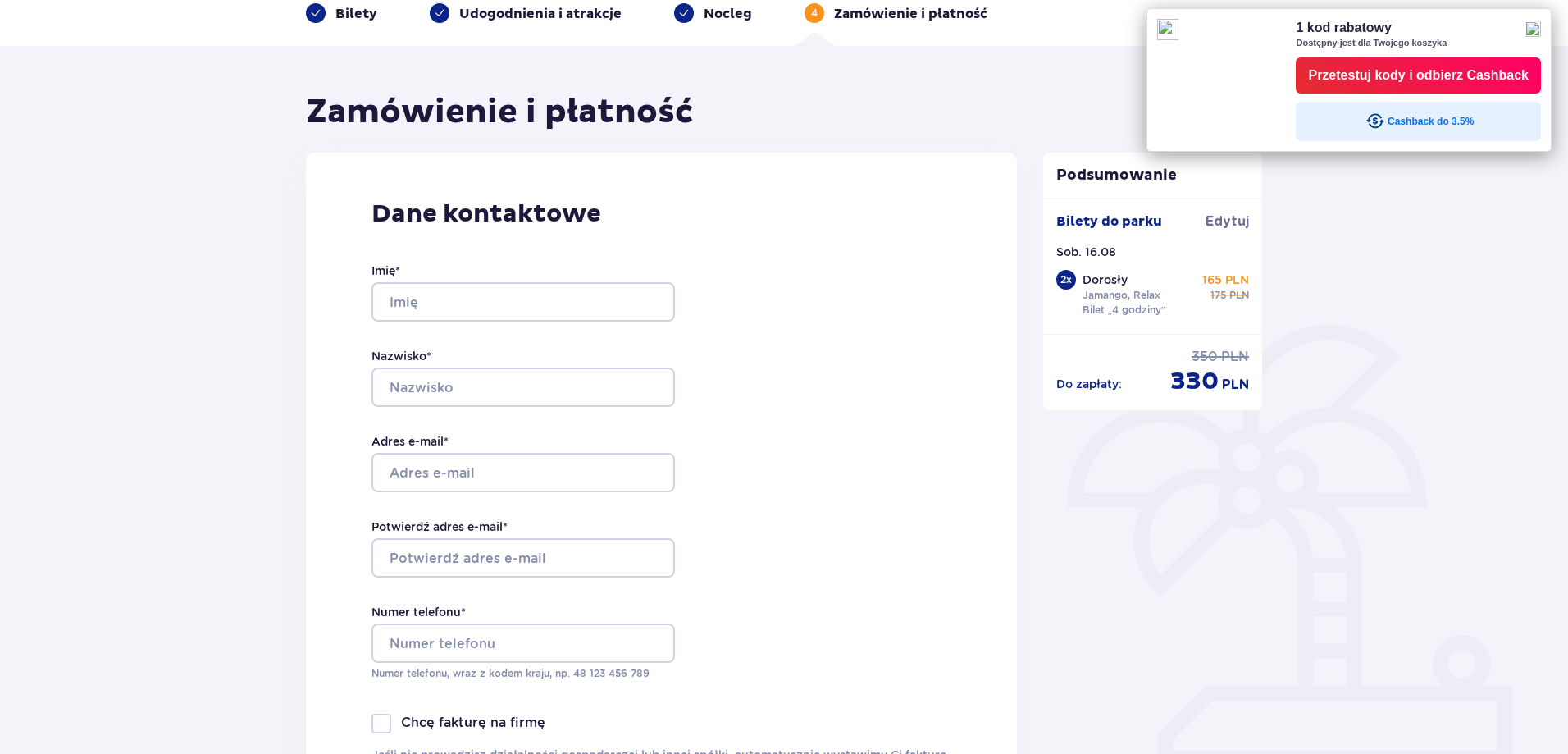
click at [1356, 73] on div "Przetestuj kody i odbierz Cashback" at bounding box center [1418, 75] width 220 height 24
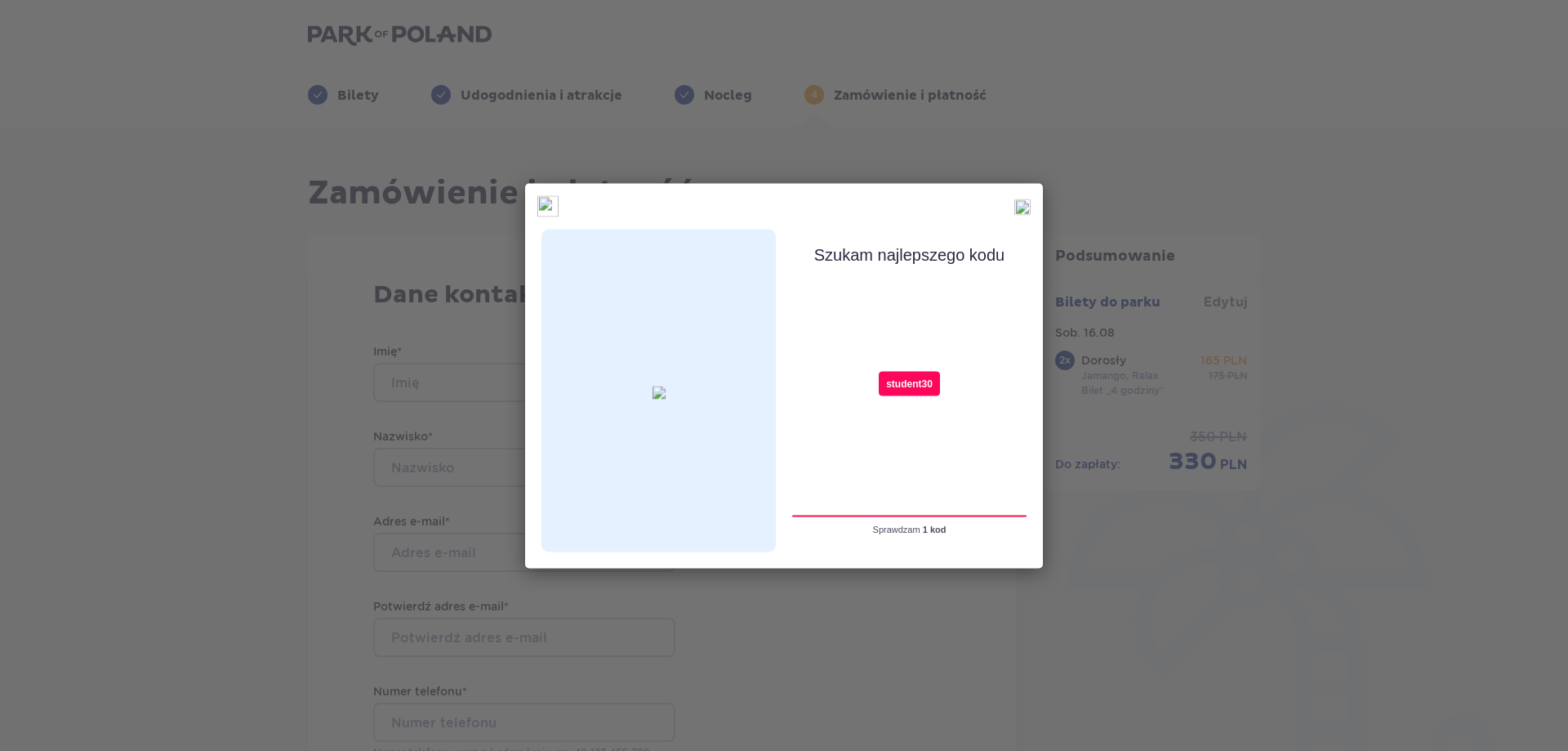
type input "student30"
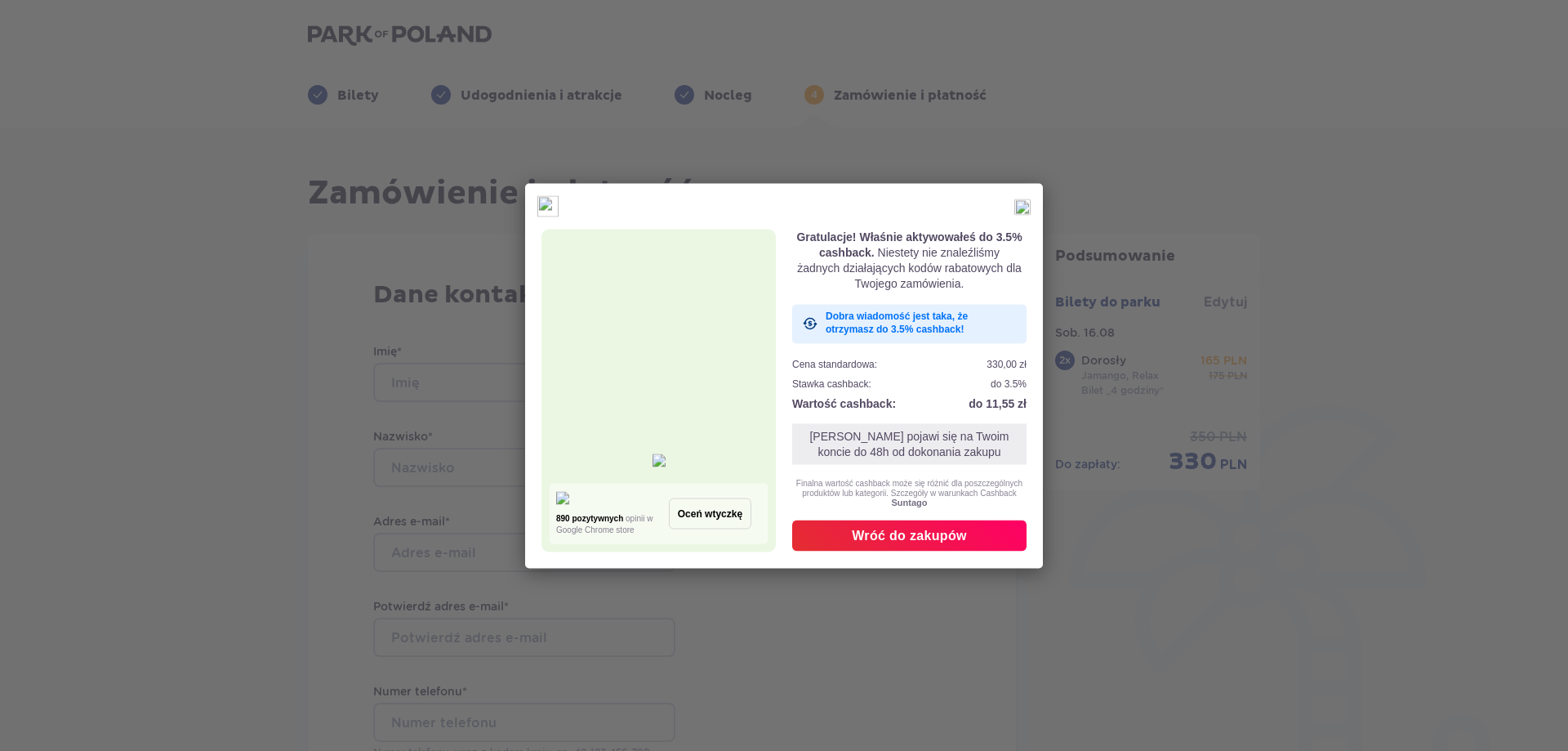
click at [1028, 206] on img at bounding box center [1022, 207] width 16 height 16
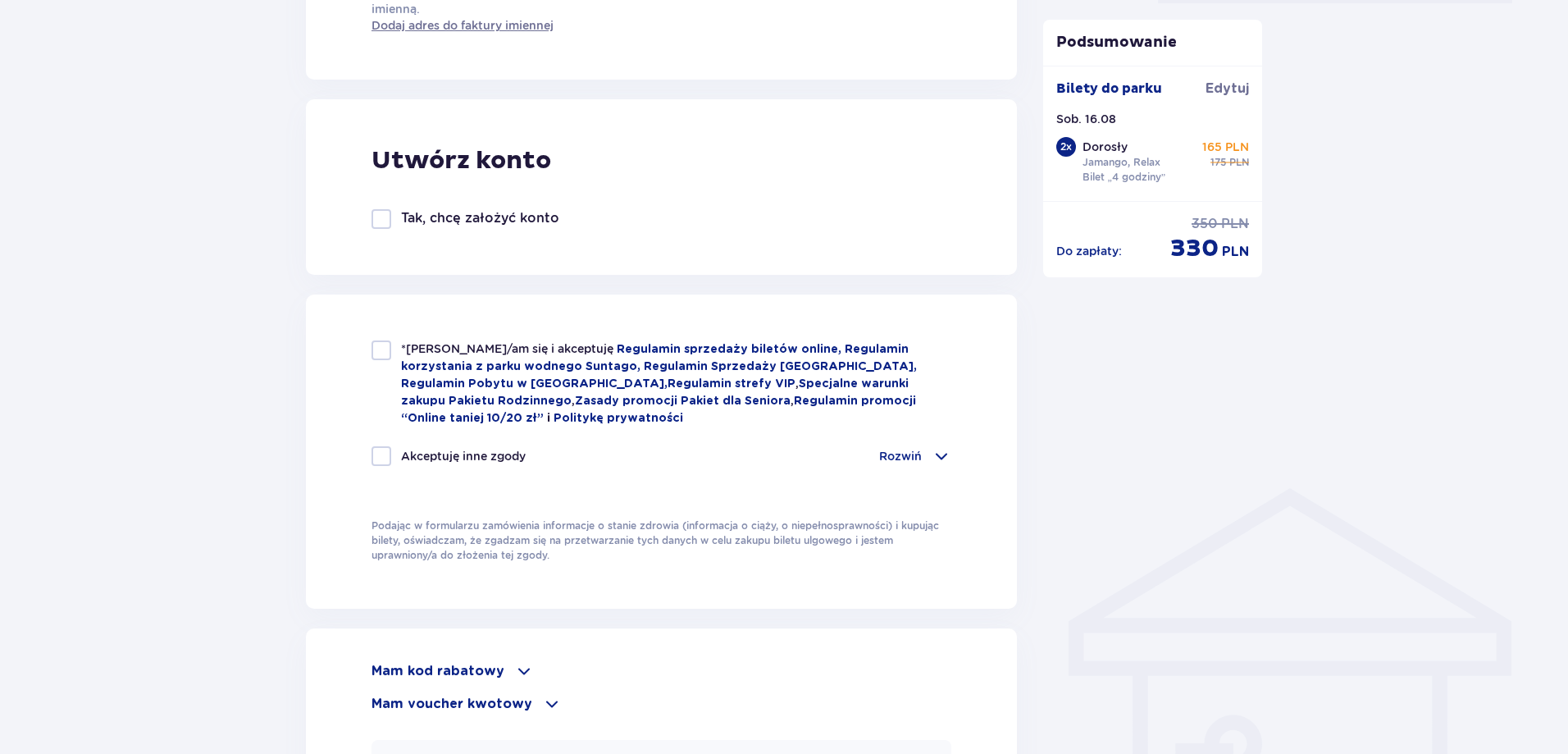
scroll to position [680, 0]
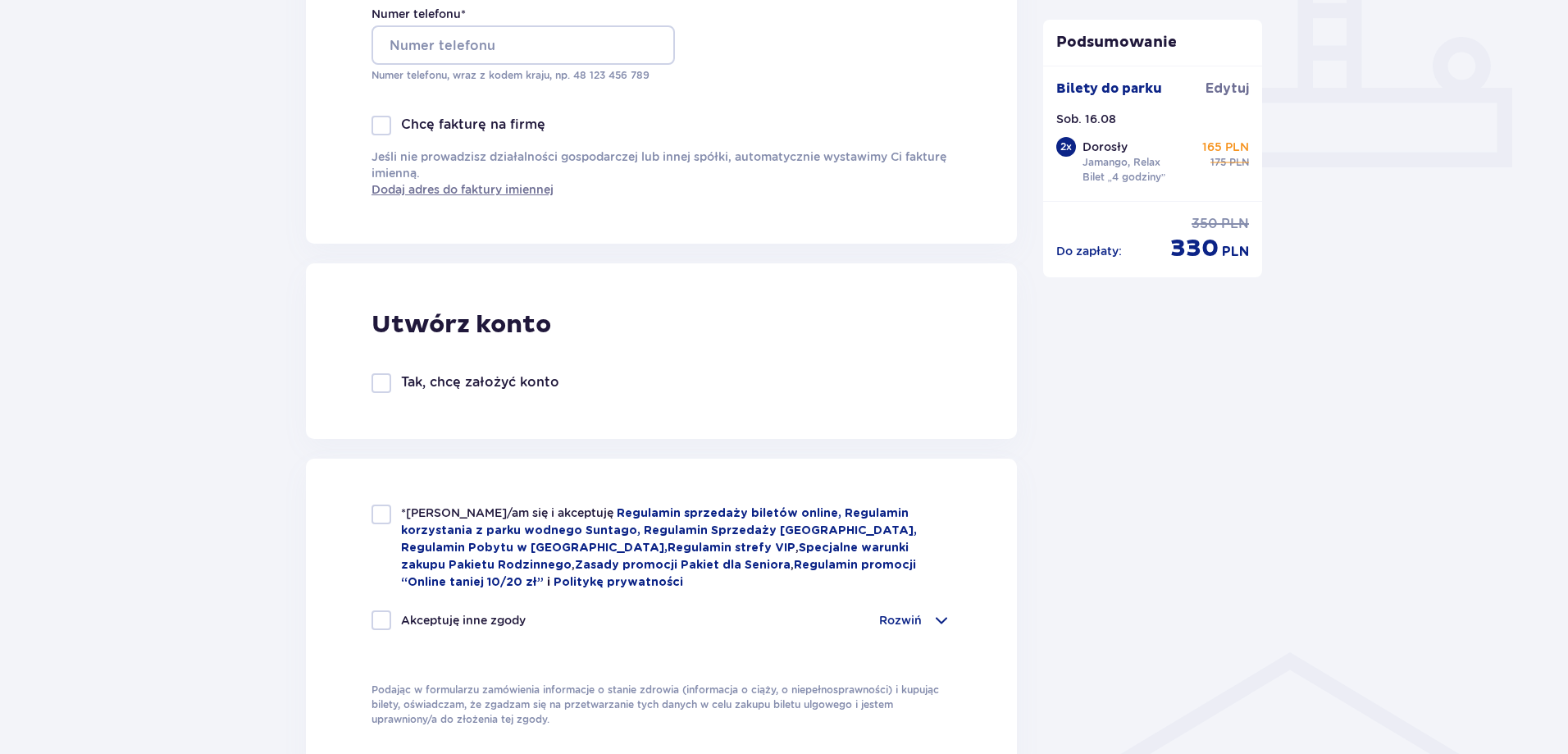
click at [378, 519] on div at bounding box center [381, 515] width 20 height 20
checkbox input "true"
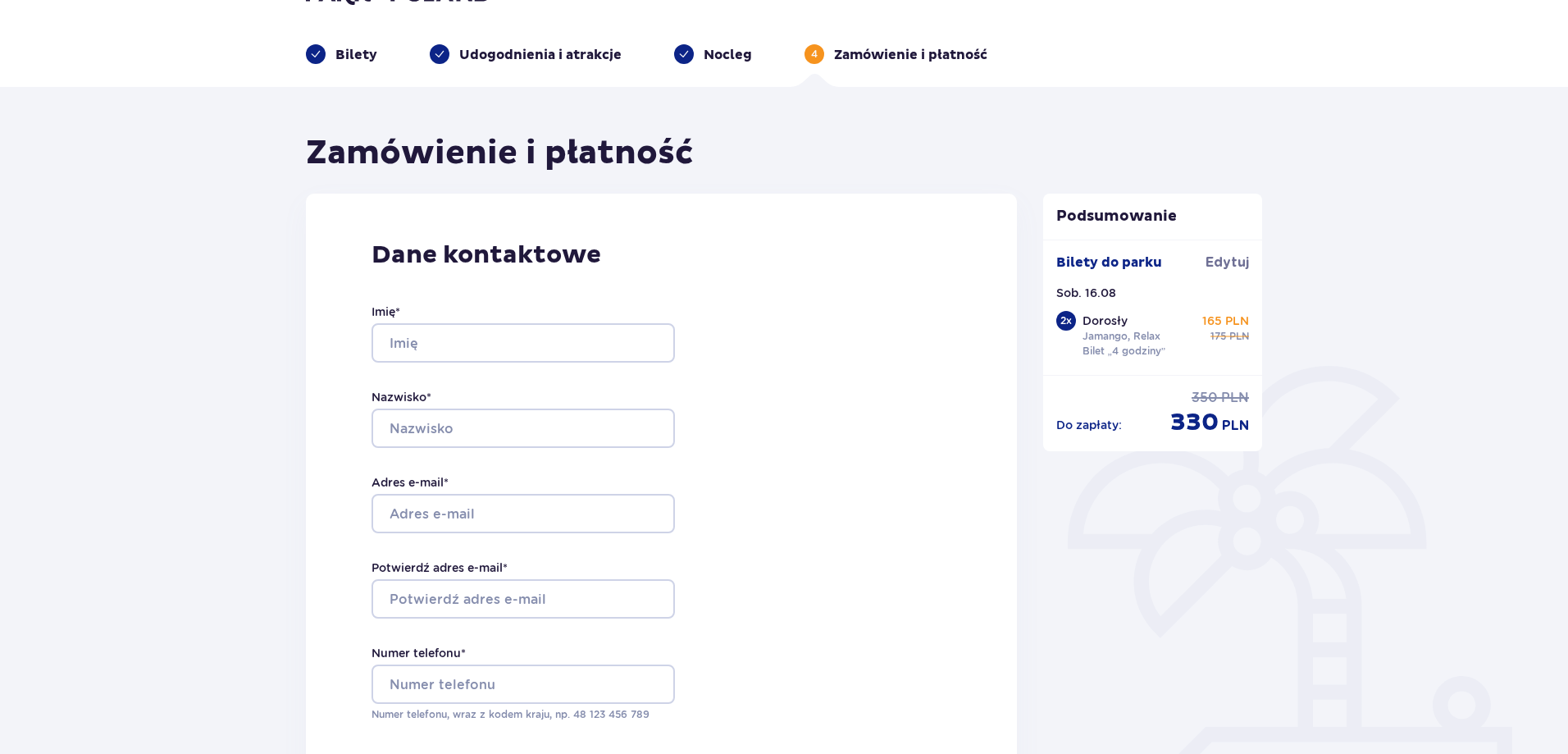
scroll to position [0, 0]
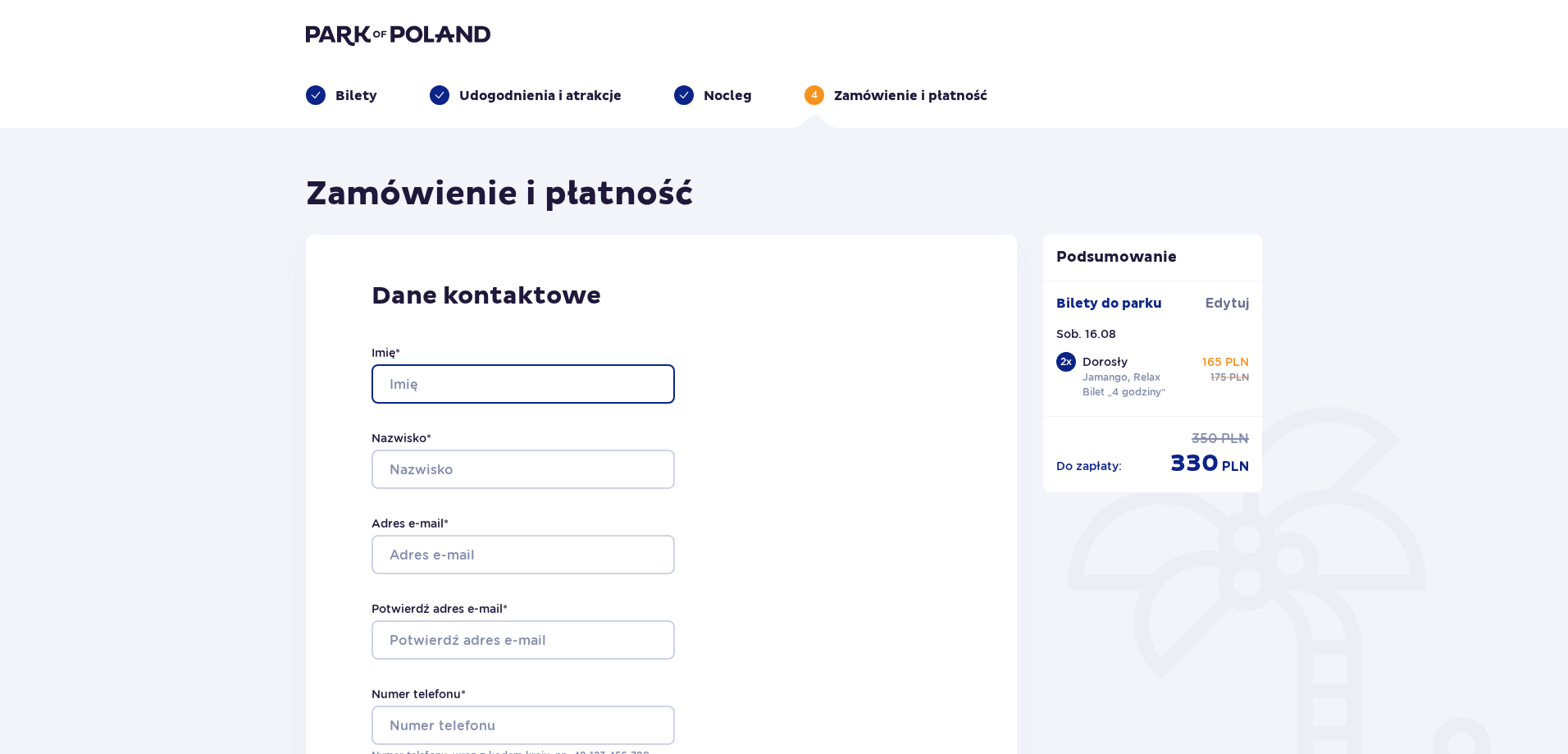
click at [439, 396] on input "Imię *" at bounding box center [523, 384] width 303 height 40
type input "[PERSON_NAME]"
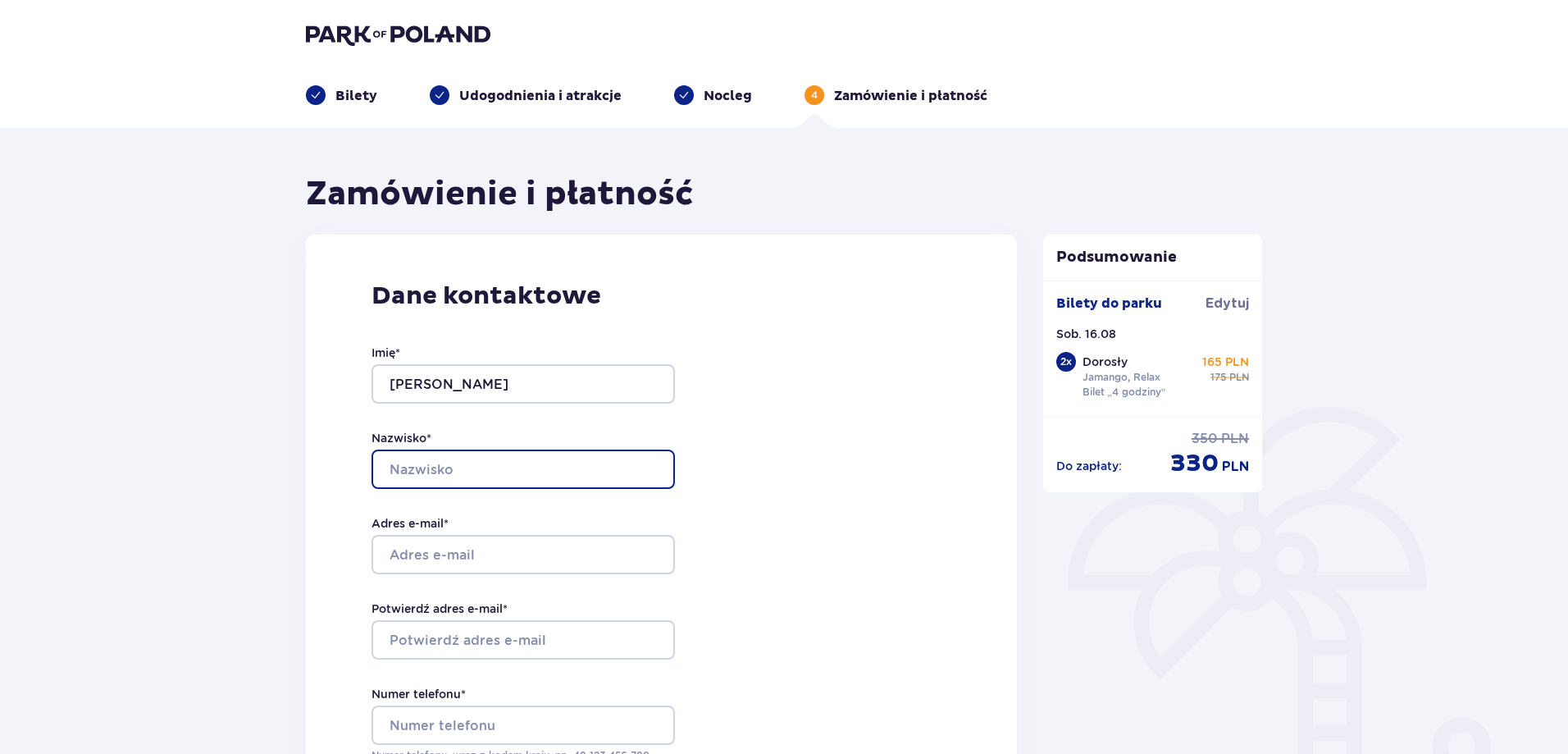
type input "Młyński"
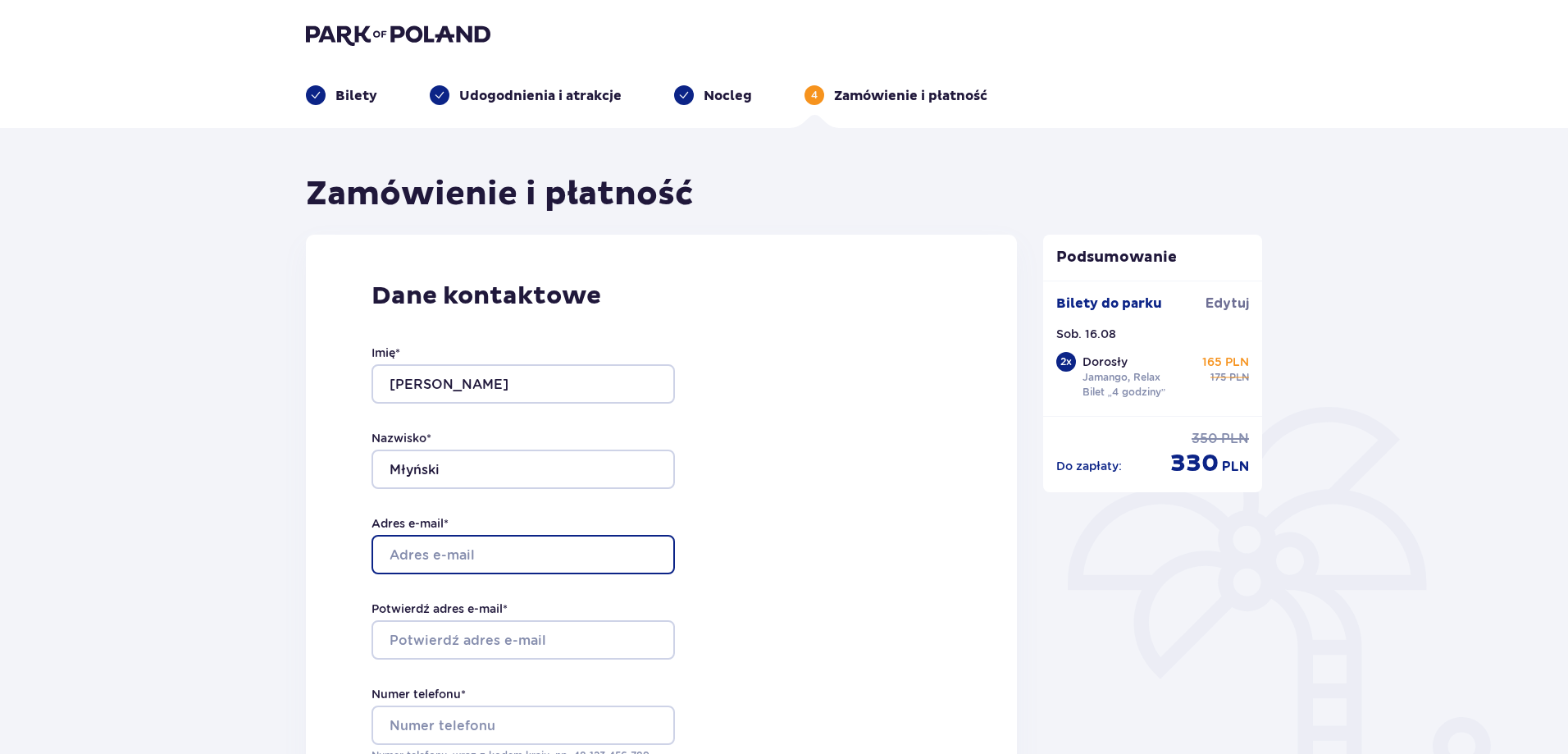
type input "[EMAIL_ADDRESS][DOMAIN_NAME]"
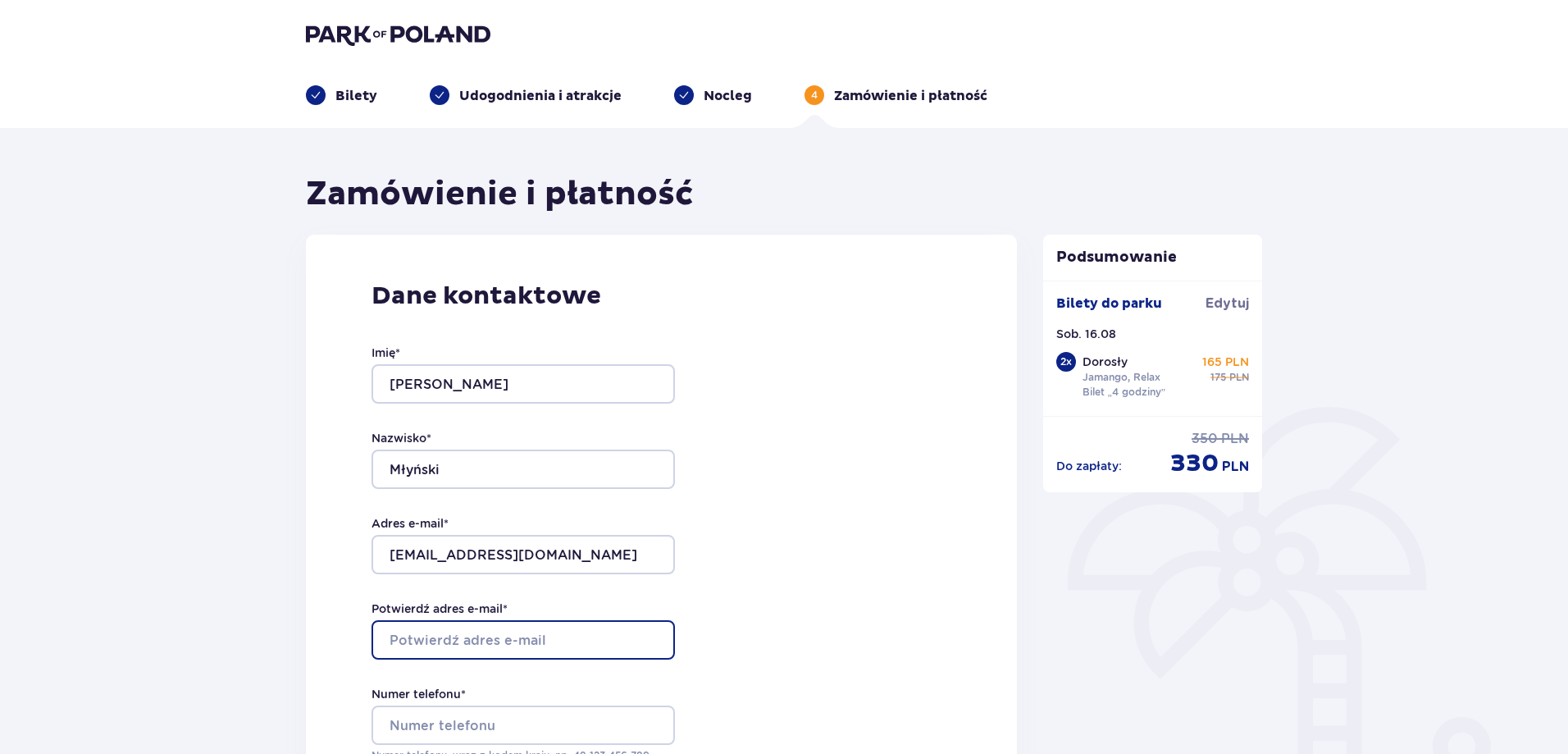
type input "[EMAIL_ADDRESS][DOMAIN_NAME]"
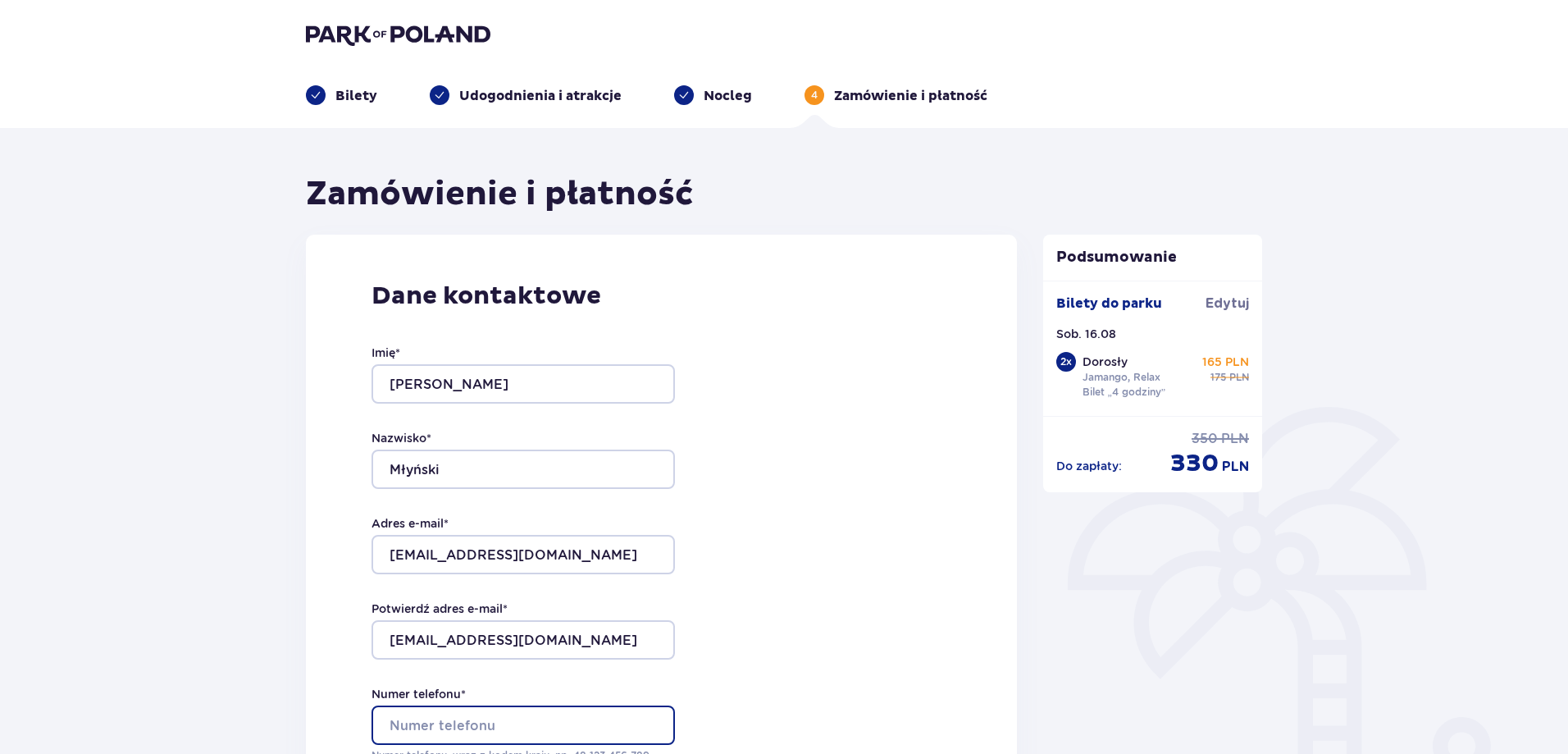
type input "514311866"
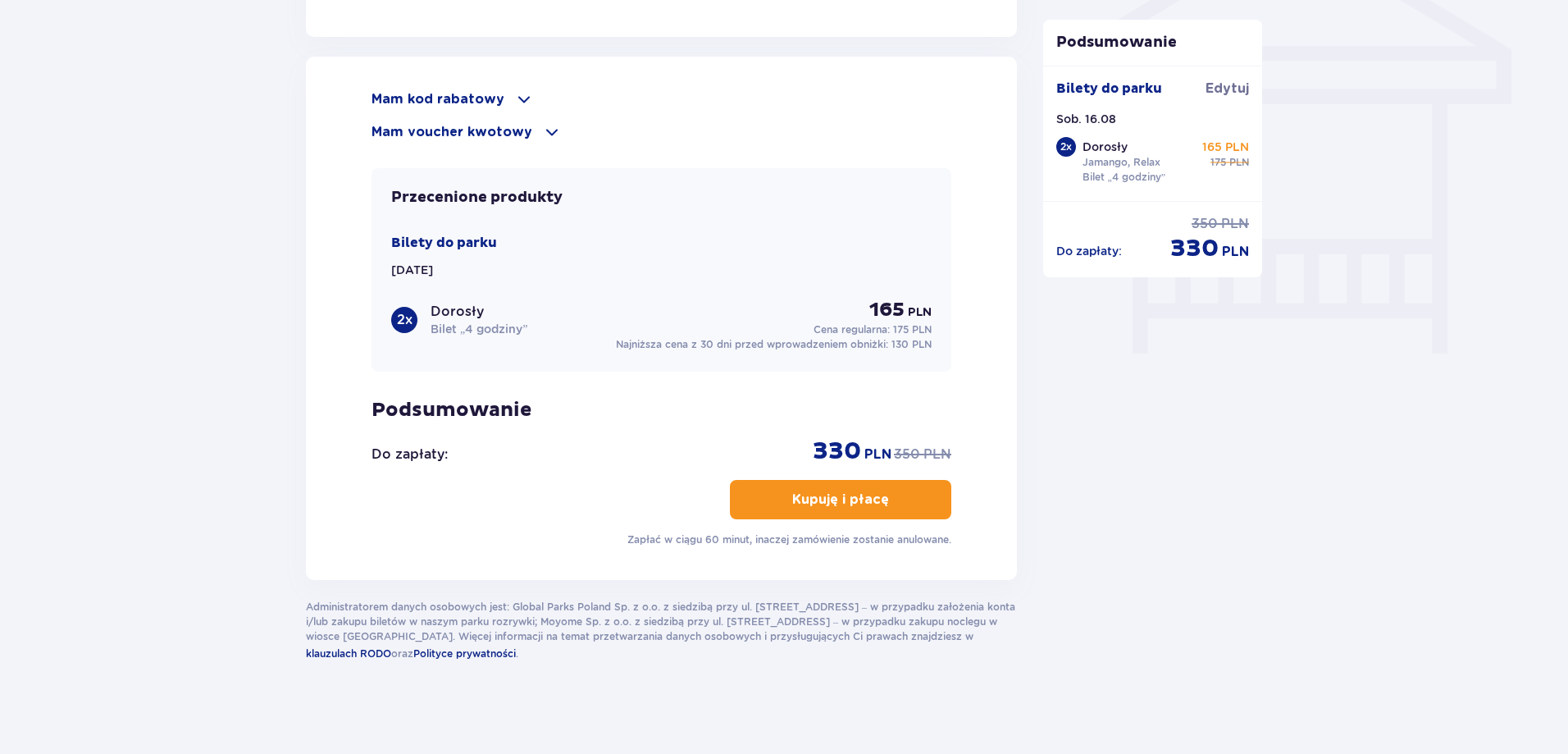
scroll to position [1419, 0]
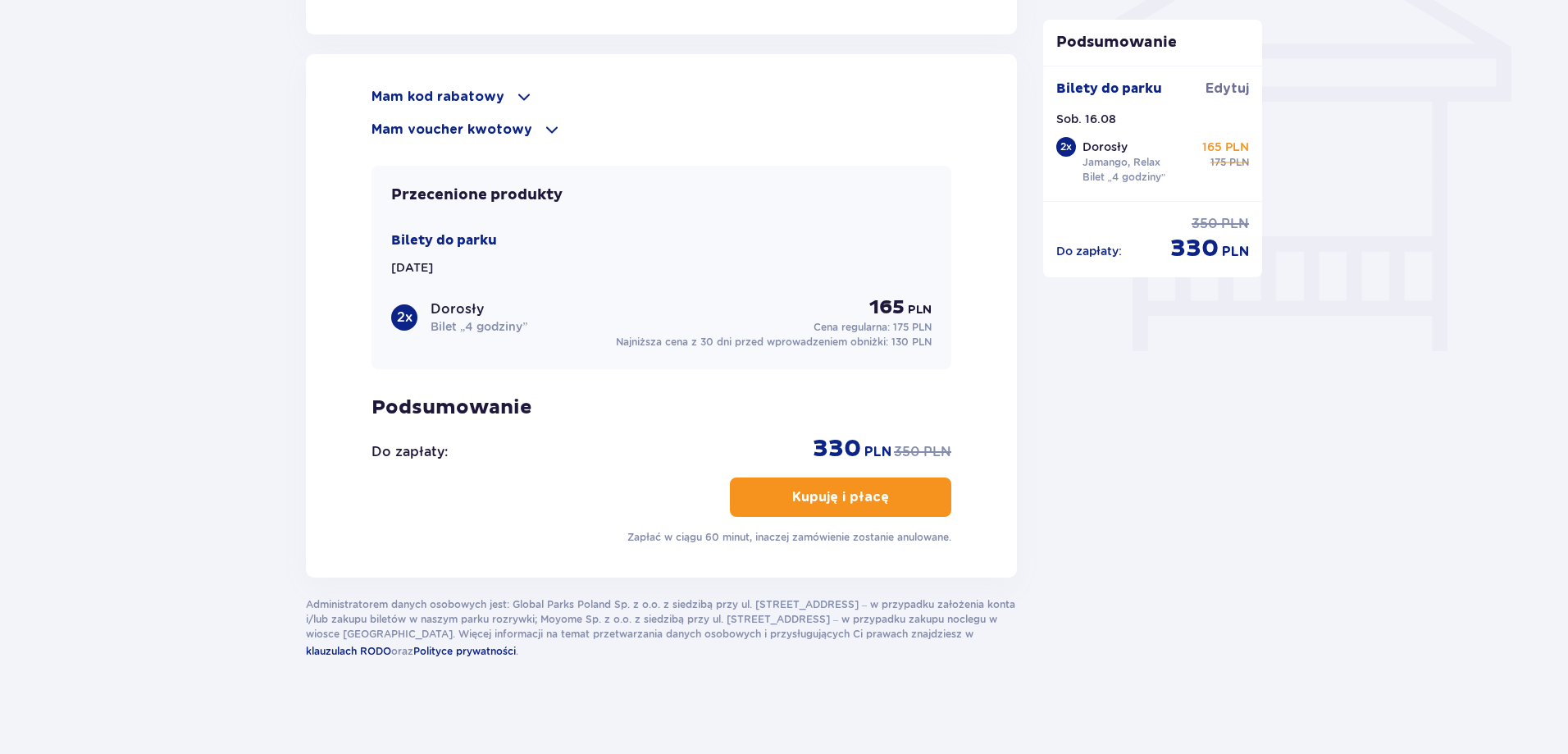
click at [815, 489] on p "Kupuję i płacę" at bounding box center [840, 497] width 97 height 18
